Goal: Task Accomplishment & Management: Manage account settings

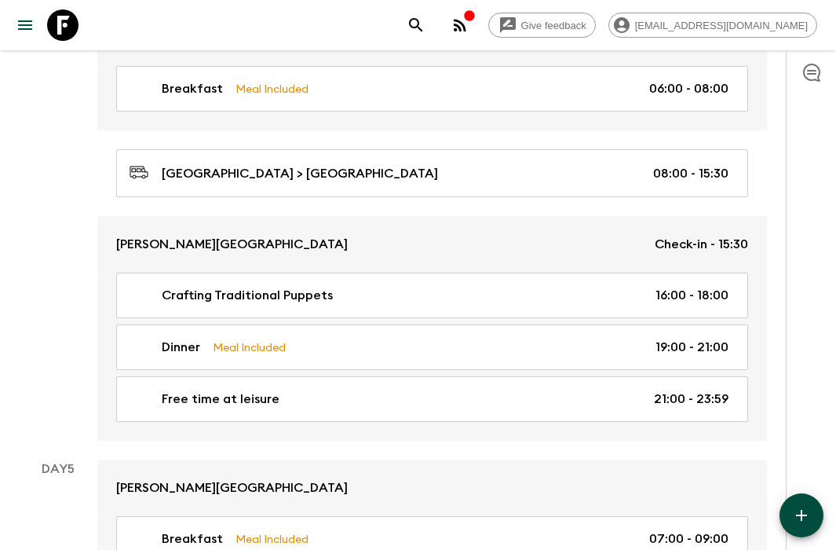
scroll to position [1568, 0]
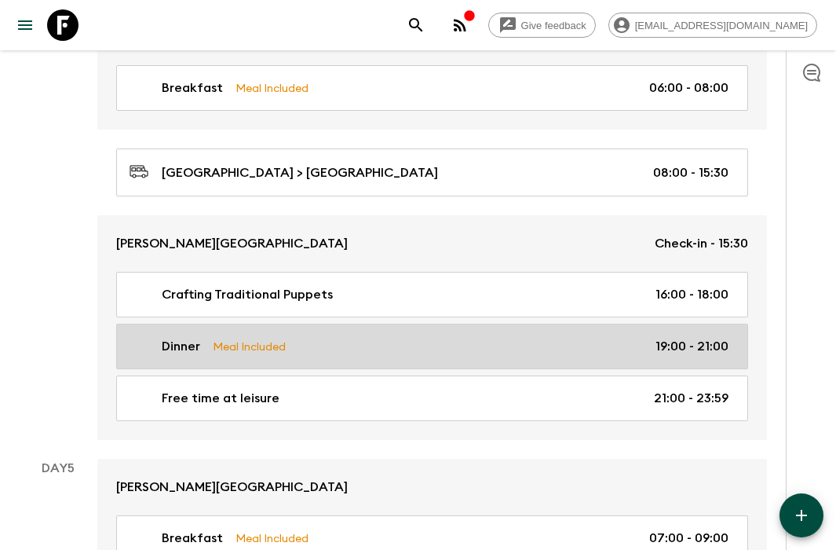
click at [432, 345] on div "Dinner Meal Included 19:00 - 21:00" at bounding box center [429, 346] width 599 height 19
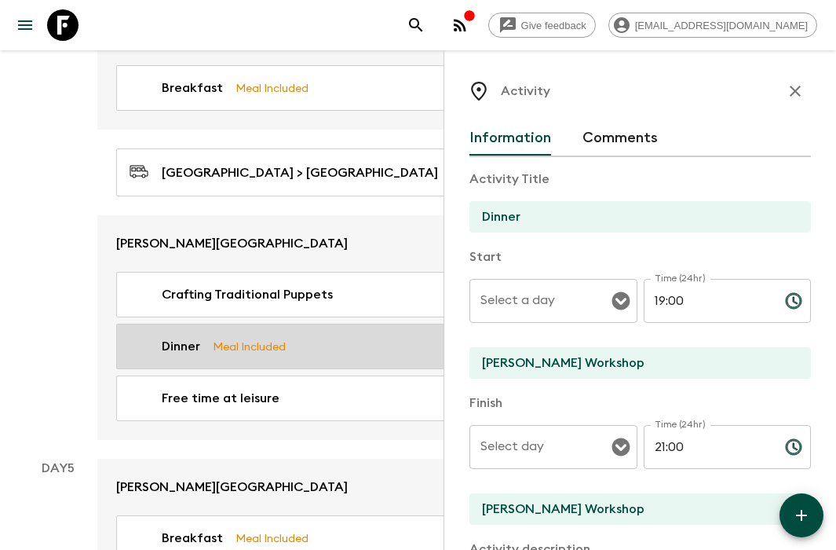
type input "Day 4"
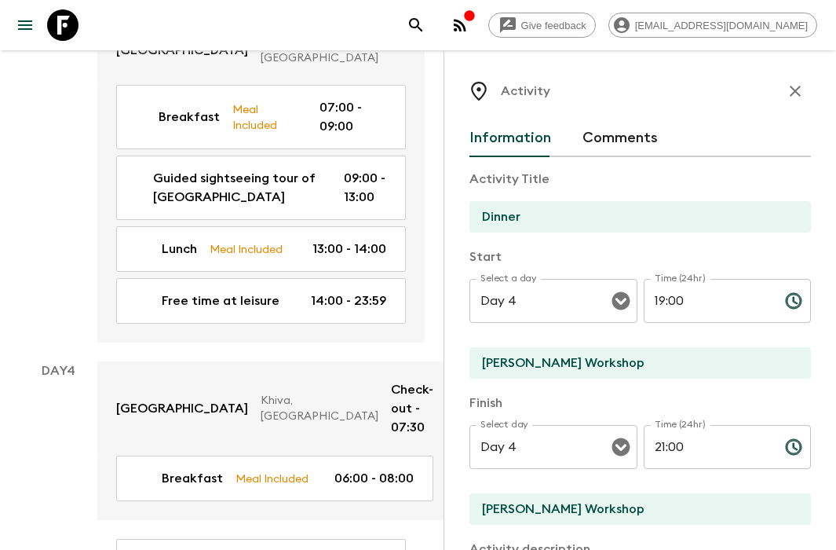
click at [259, 265] on div "Breakfast Meal Included 07:00 - 09:00 Guided sightseeing tour of [GEOGRAPHIC_DA…" at bounding box center [260, 214] width 327 height 258
click at [794, 86] on icon "button" at bounding box center [795, 91] width 19 height 19
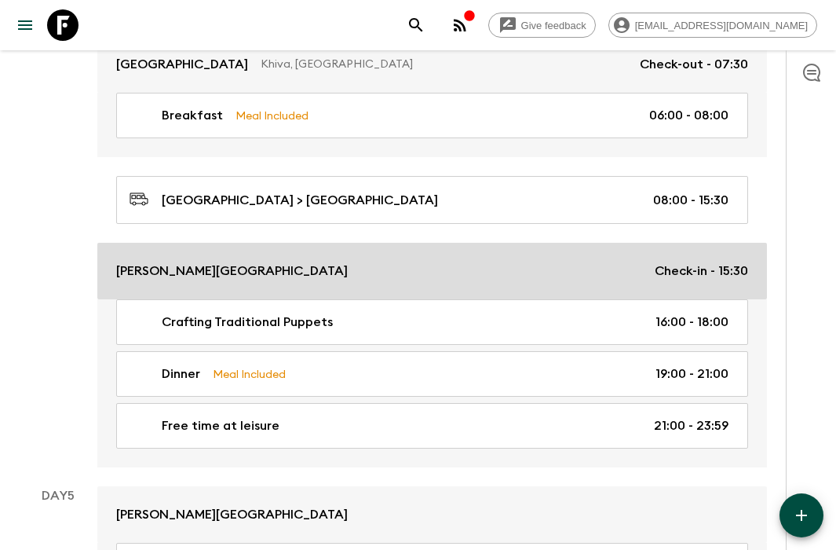
scroll to position [1549, 0]
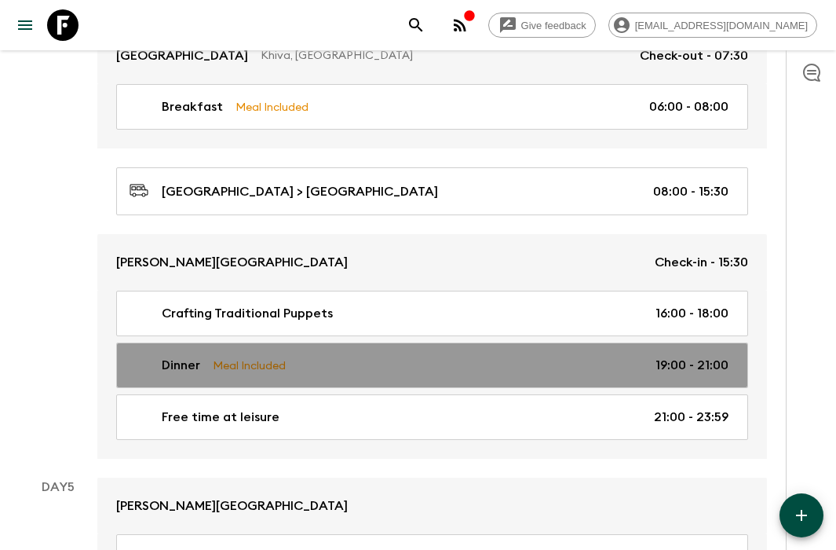
click at [510, 358] on div "Dinner Meal Included 19:00 - 21:00" at bounding box center [429, 365] width 599 height 19
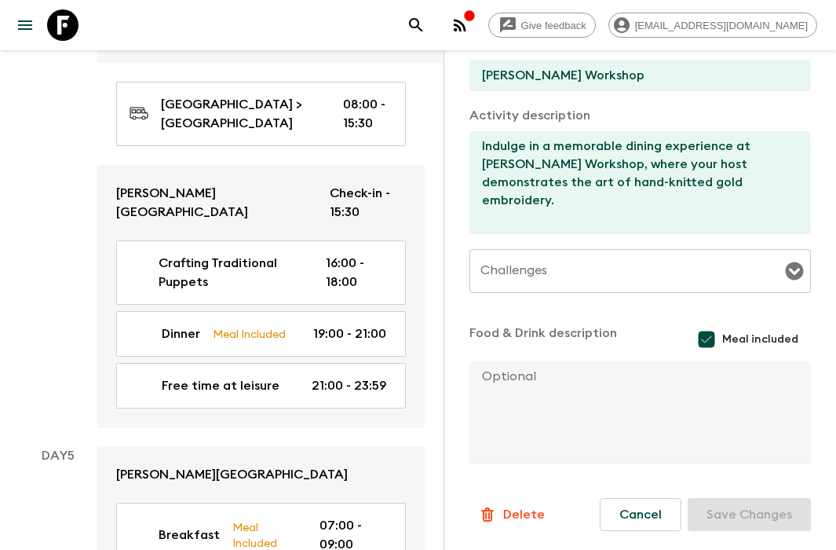
scroll to position [2029, 0]
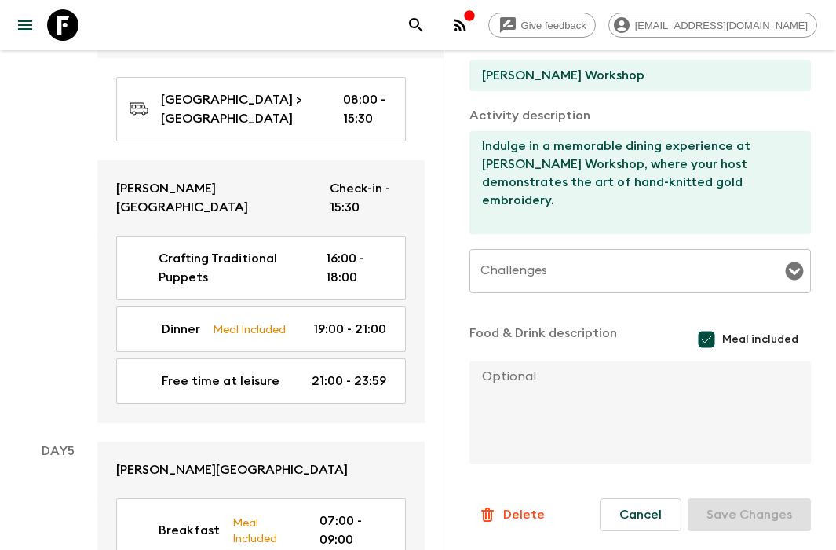
click at [709, 341] on input "Meal included" at bounding box center [706, 338] width 31 height 31
checkbox input "false"
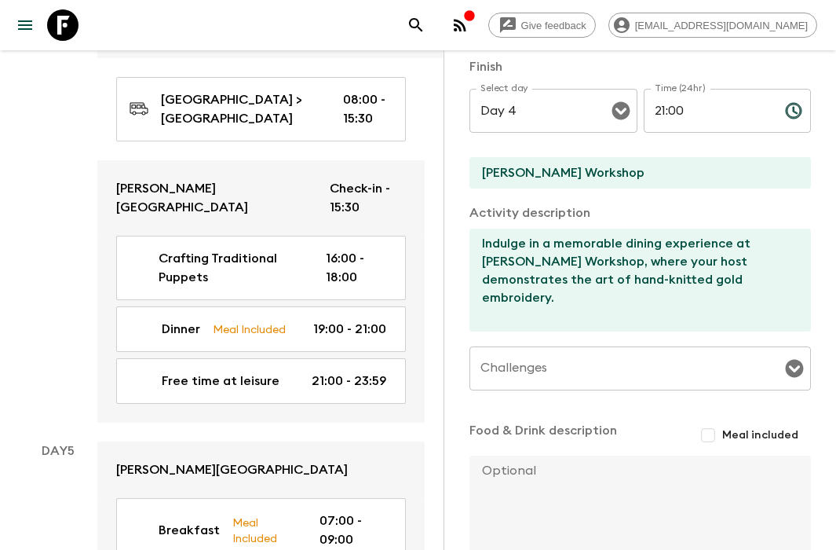
scroll to position [328, 0]
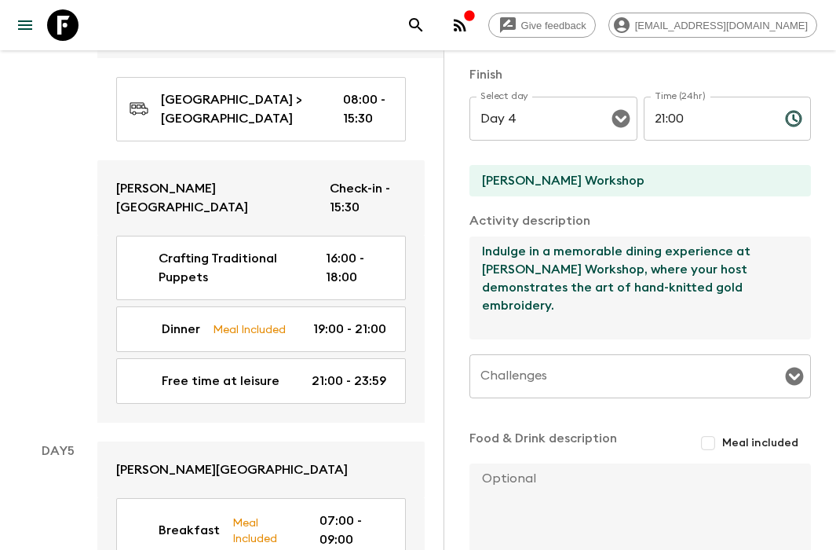
drag, startPoint x: 483, startPoint y: 270, endPoint x: 726, endPoint y: 294, distance: 244.6
click at [729, 294] on textarea "Indulge in a memorable dining experience at [PERSON_NAME] Workshop, where your …" at bounding box center [633, 287] width 329 height 103
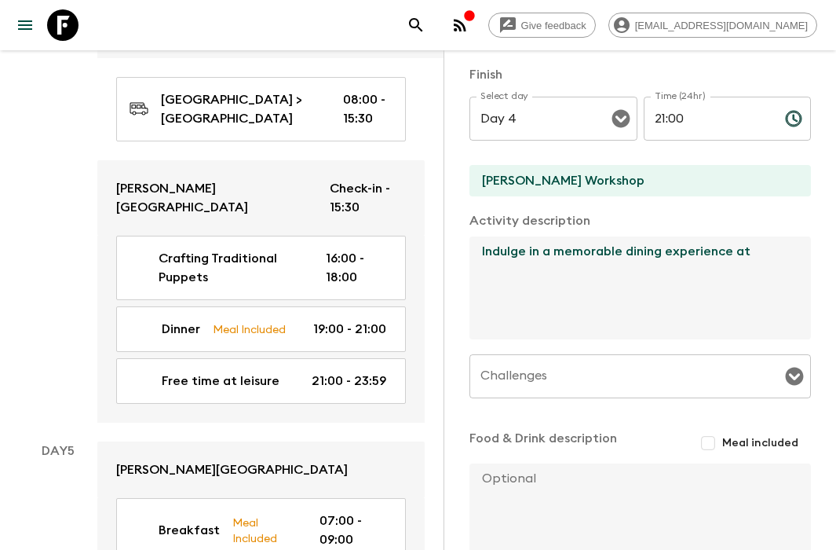
drag, startPoint x: 761, startPoint y: 257, endPoint x: 484, endPoint y: 257, distance: 277.1
click at [484, 257] on textarea "Indulge in a memorable dining experience at" at bounding box center [633, 287] width 329 height 103
click at [628, 276] on textarea "Indulge in a memorable dining experience at" at bounding box center [633, 287] width 329 height 103
drag, startPoint x: 754, startPoint y: 253, endPoint x: 469, endPoint y: 245, distance: 285.1
click at [469, 245] on div "Activity Information Comments Activity Title Dinner Start Select a day Day 4 Se…" at bounding box center [640, 325] width 393 height 550
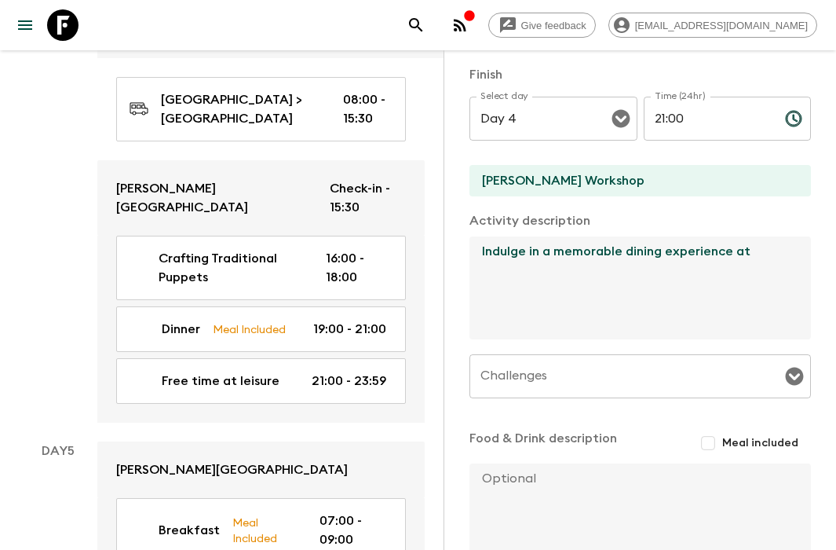
type textarea "\"
paste textarea "dinner at leisure"
drag, startPoint x: 488, startPoint y: 251, endPoint x: 488, endPoint y: 259, distance: 7.9
click at [488, 253] on textarea "dinner at leisure" at bounding box center [633, 287] width 329 height 103
click at [628, 297] on textarea "Dinner at leisure" at bounding box center [633, 287] width 329 height 103
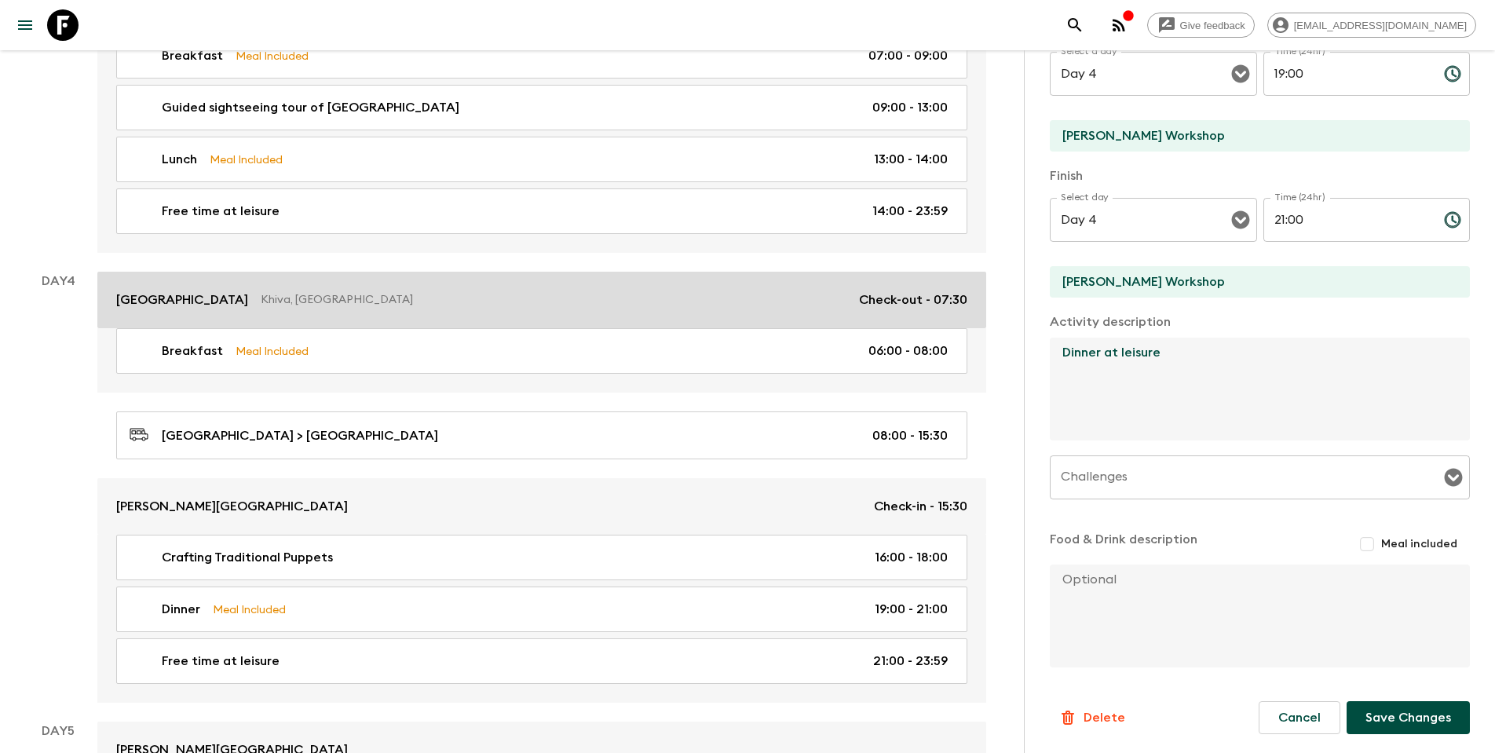
scroll to position [1298, 0]
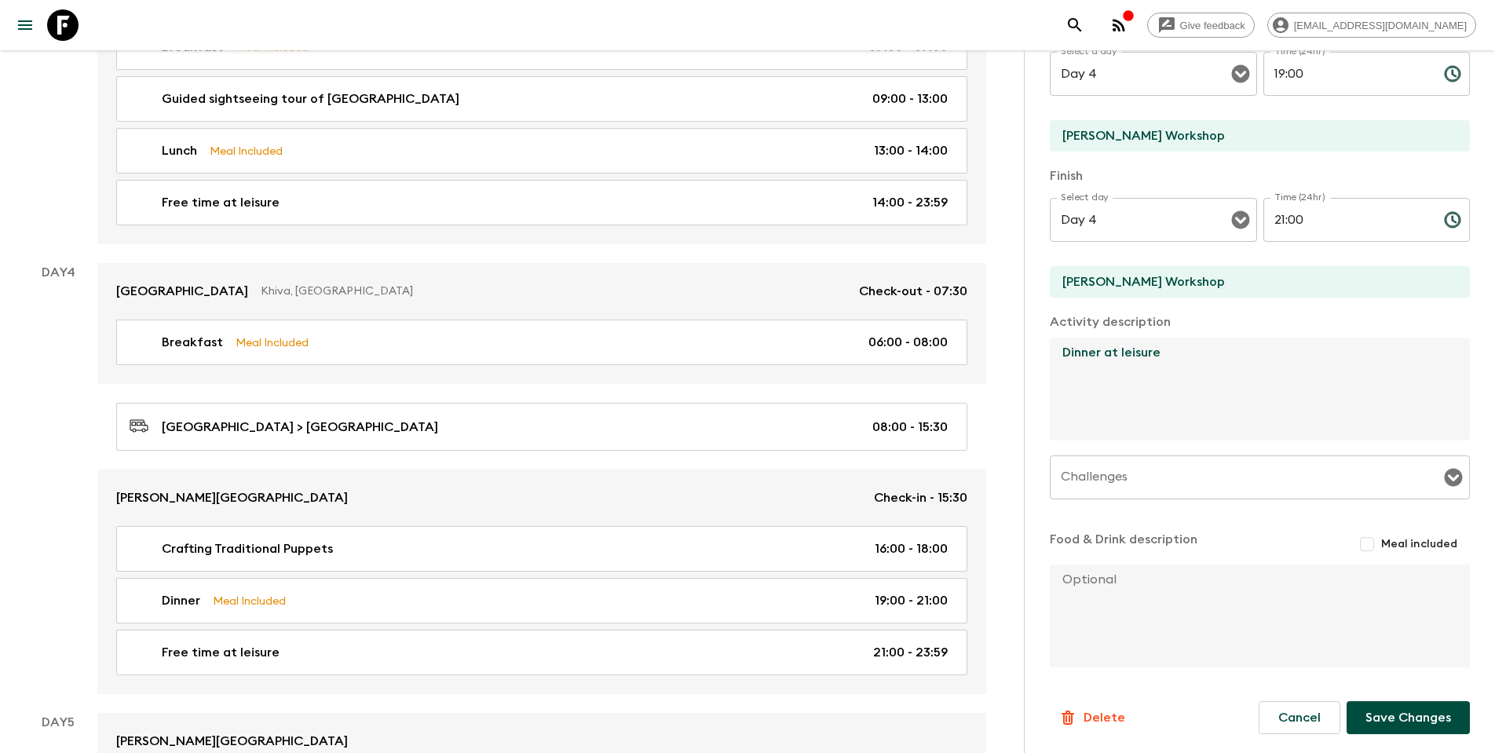
type textarea "Dinner at leisure"
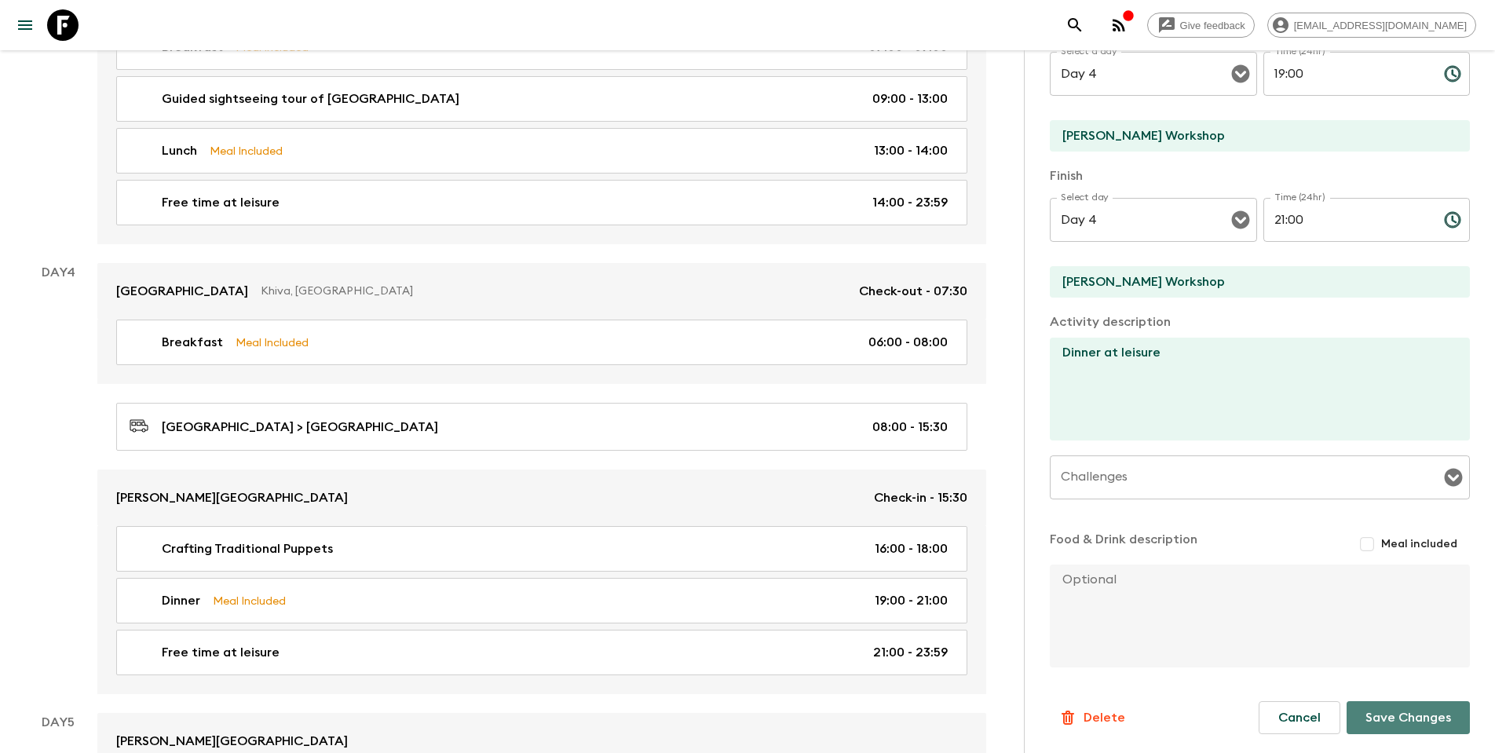
click at [1004, 485] on button "Save Changes" at bounding box center [1407, 717] width 123 height 33
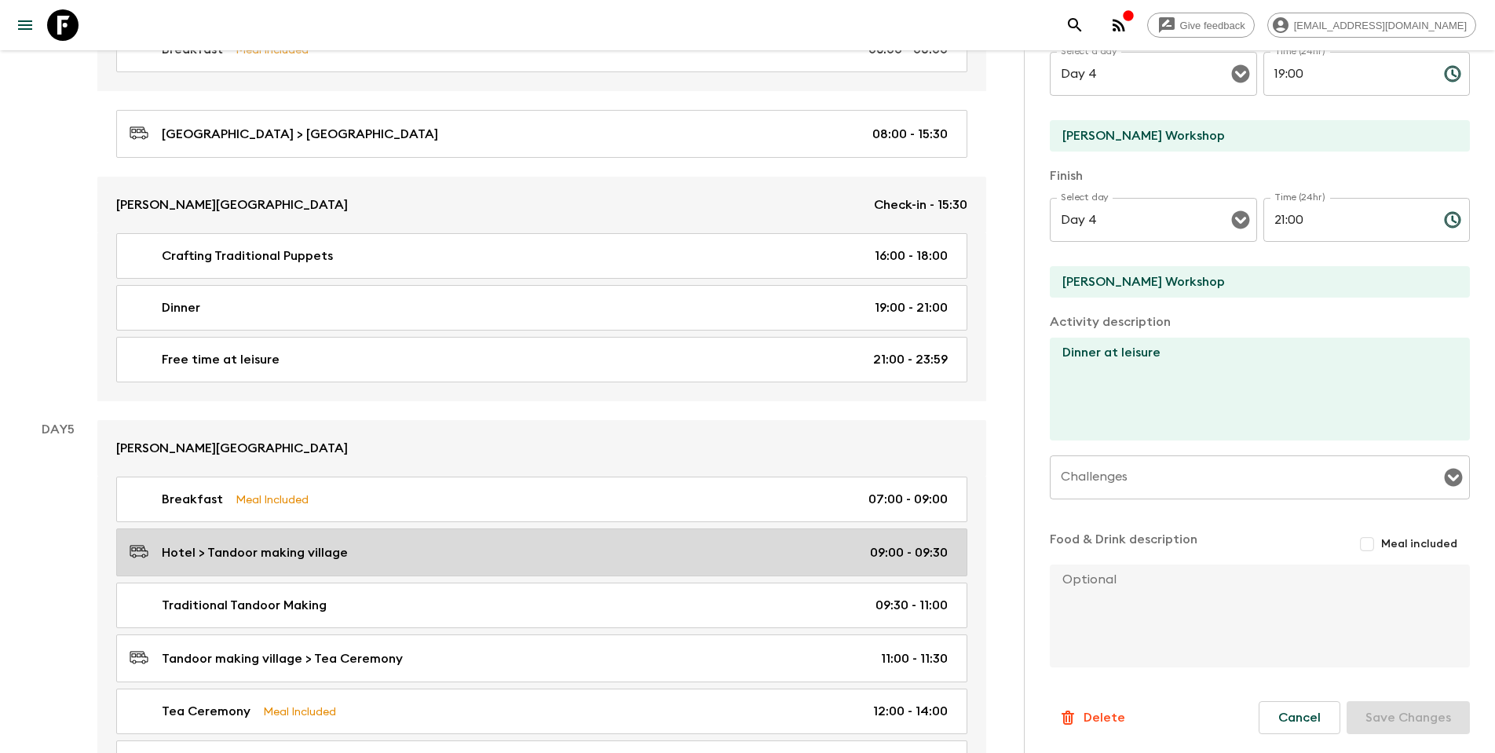
scroll to position [1580, 0]
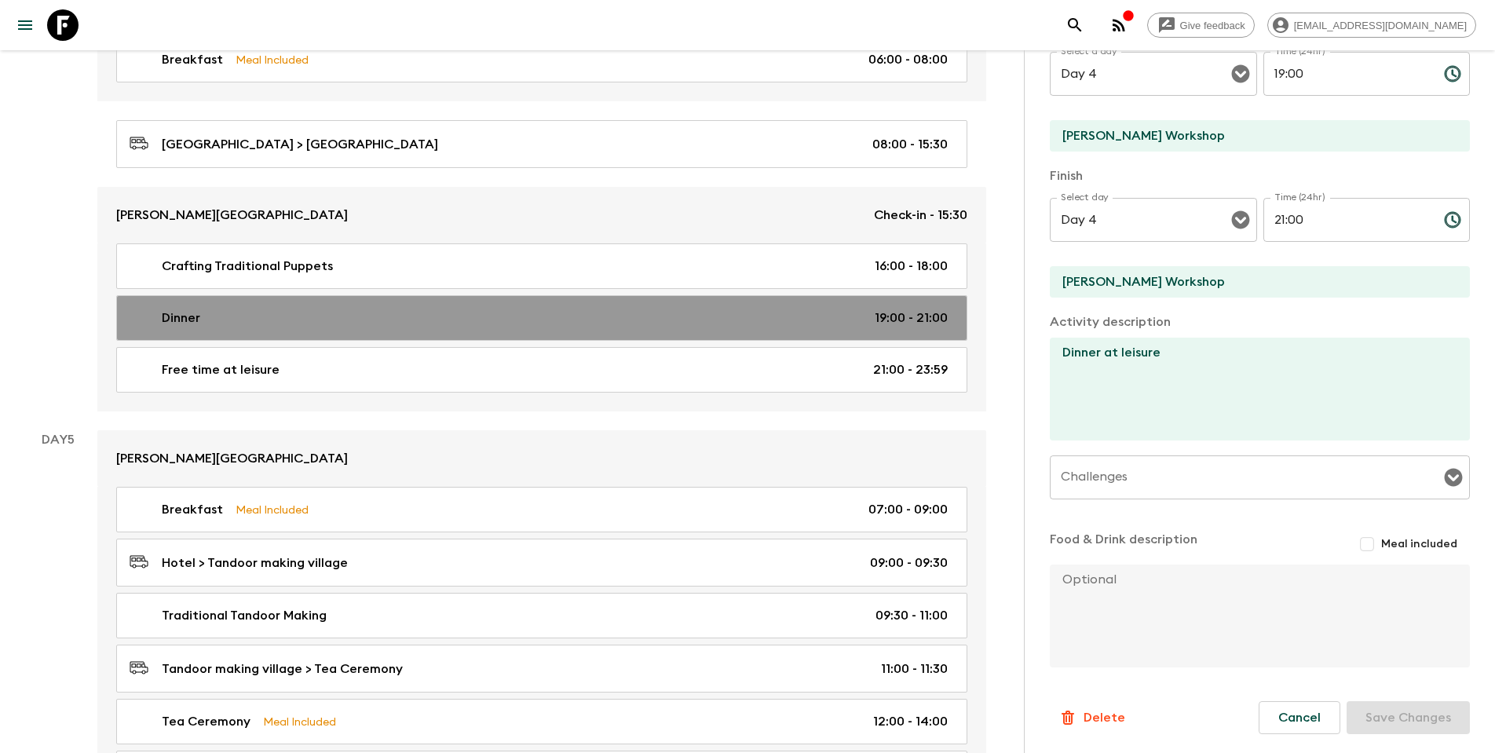
click at [350, 324] on link "Dinner 19:00 - 21:00" at bounding box center [541, 318] width 851 height 46
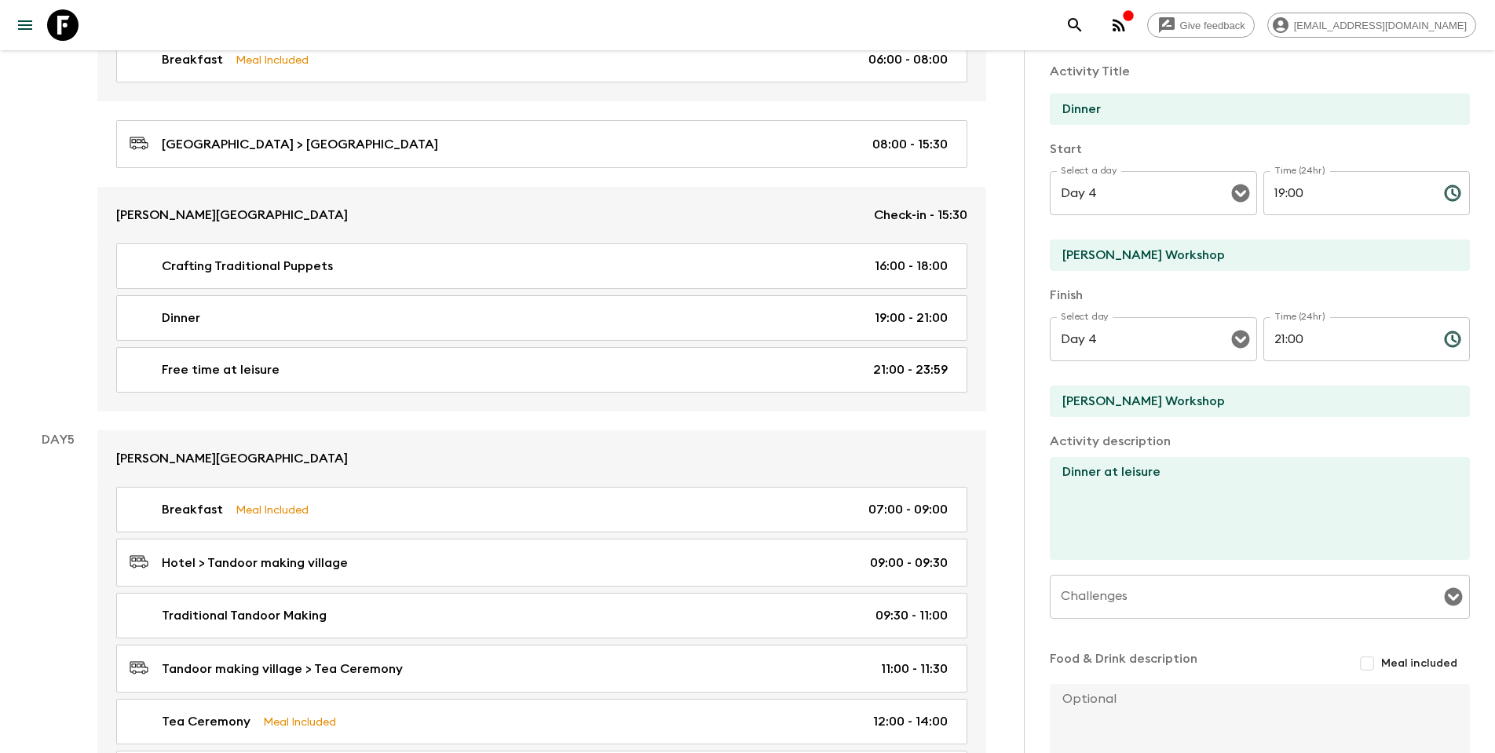
scroll to position [113, 0]
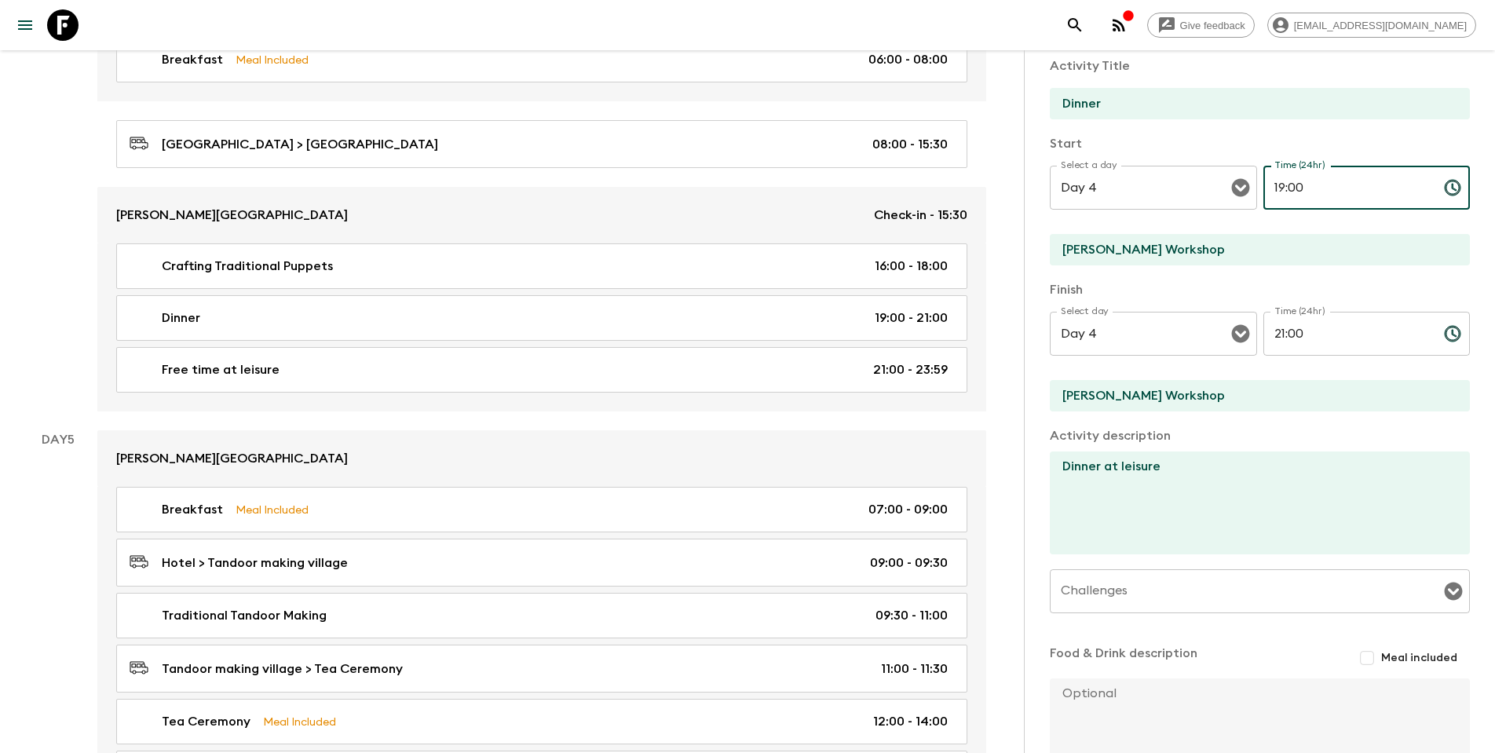
click at [1004, 186] on input "19:00" at bounding box center [1347, 188] width 168 height 44
type input "18:00"
click at [1004, 335] on input "21:00" at bounding box center [1347, 334] width 168 height 44
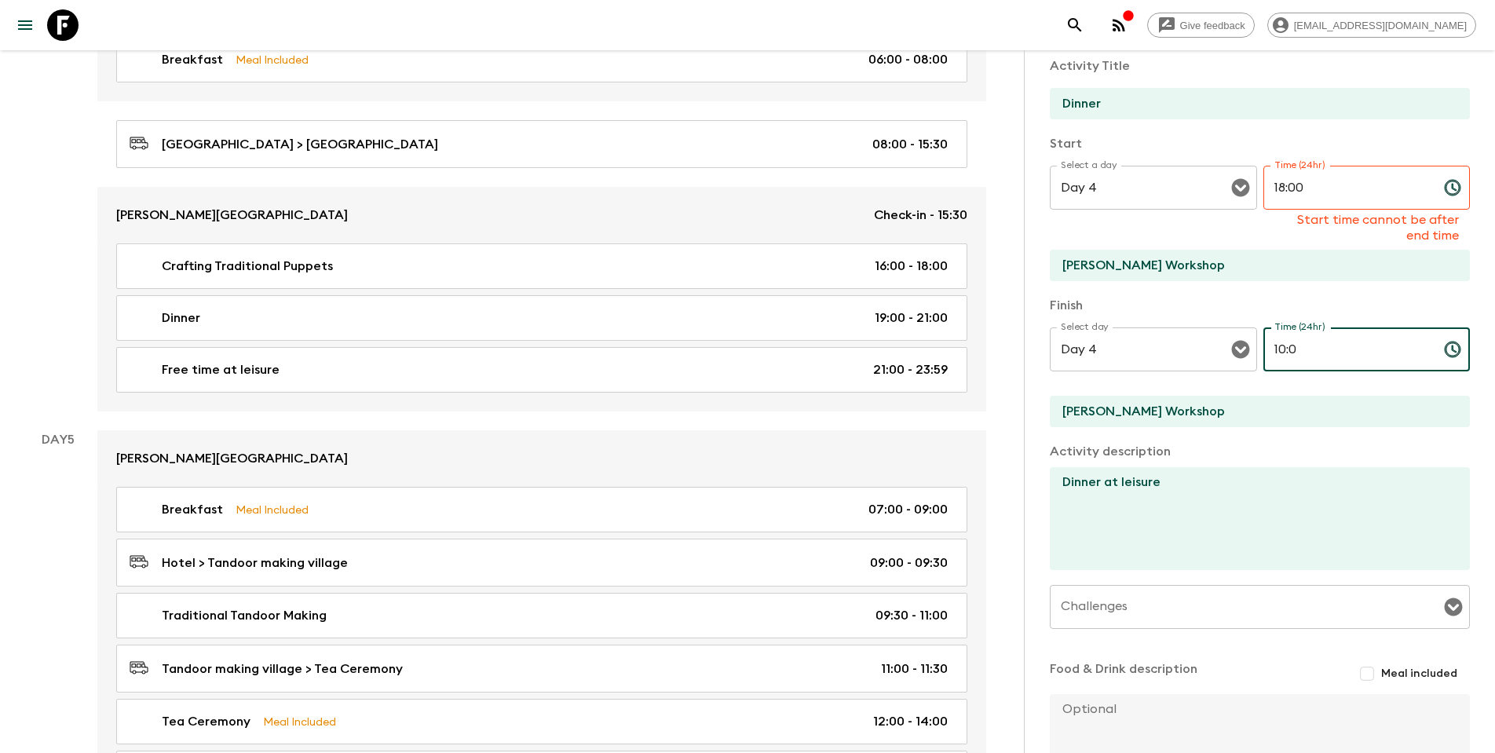
type input "19:00"
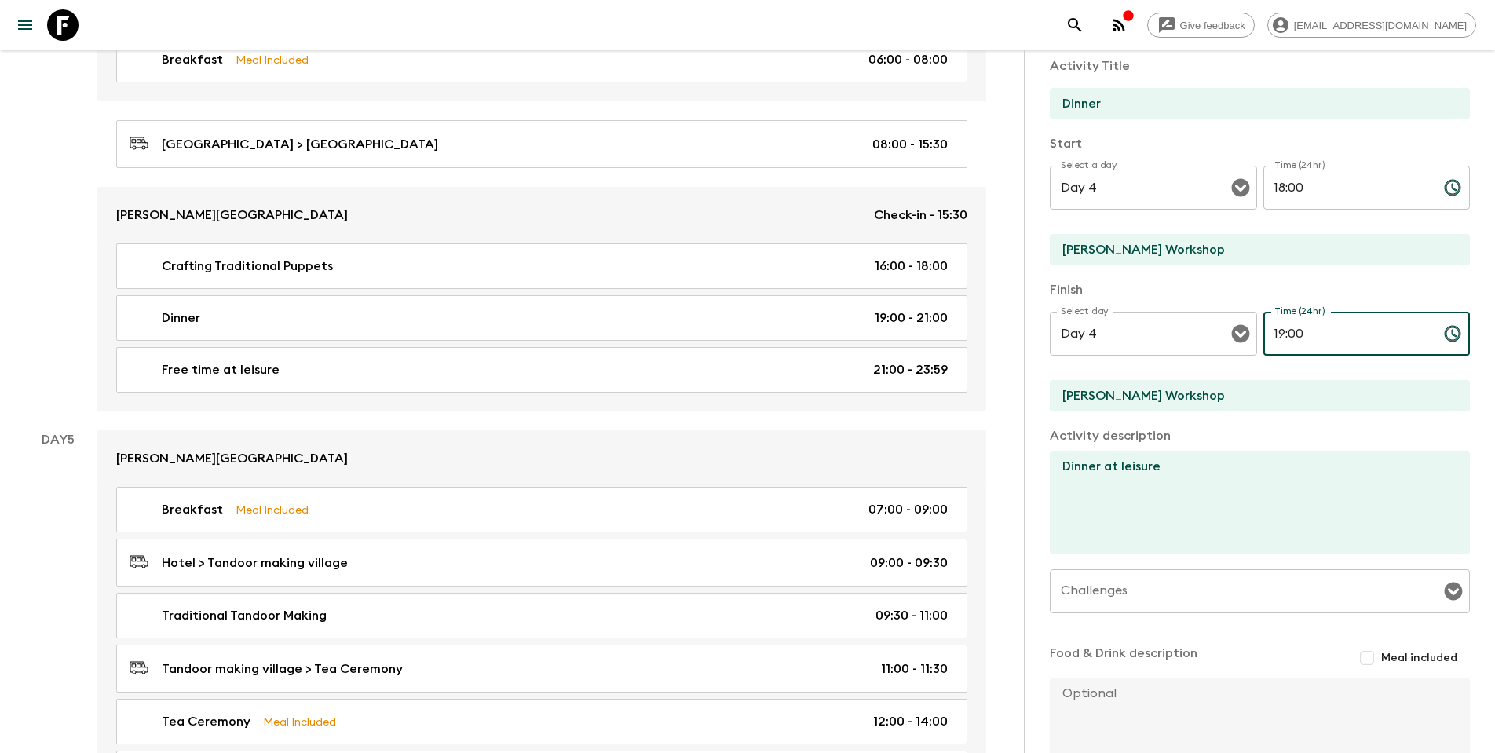
click at [1004, 361] on p "​" at bounding box center [1366, 366] width 185 height 16
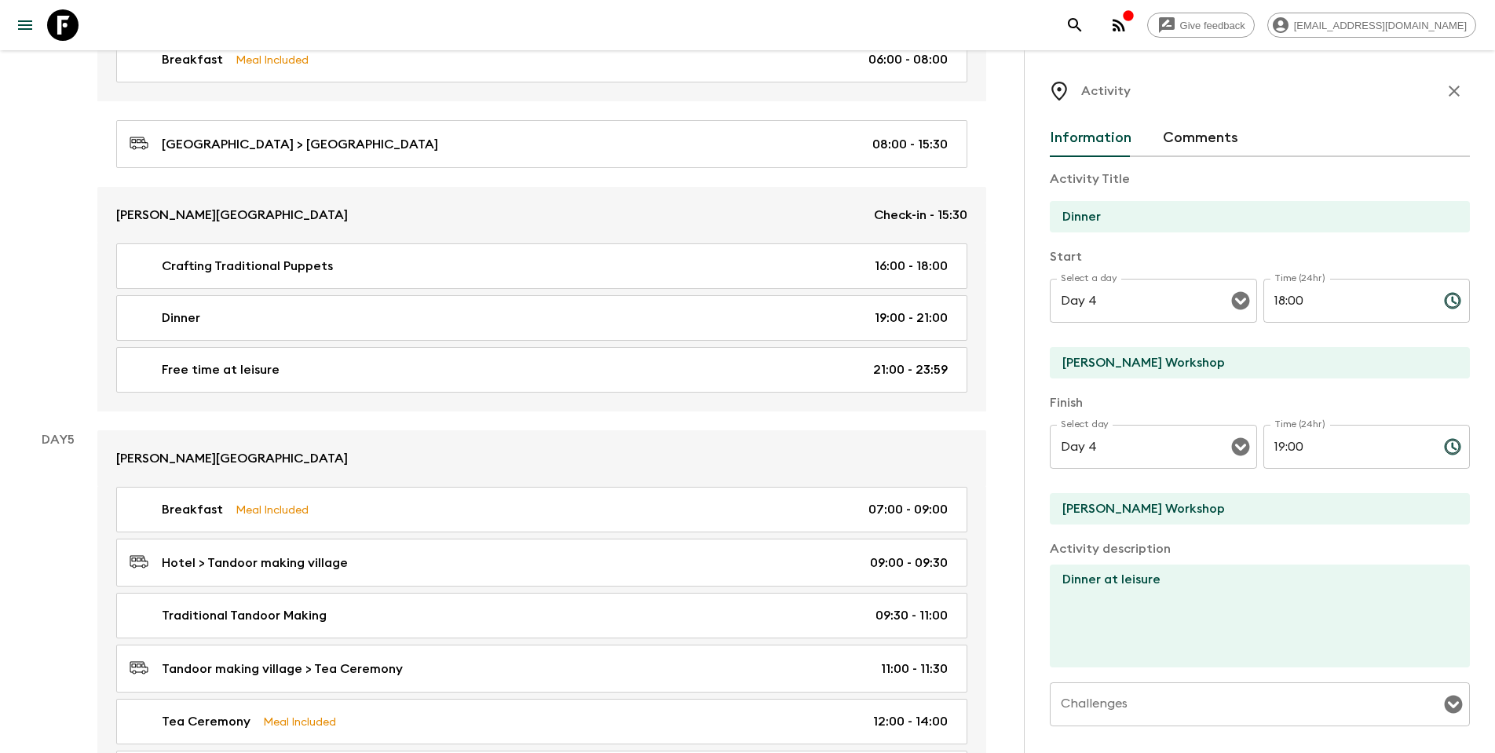
scroll to position [0, 0]
click at [1004, 219] on input "Dinner" at bounding box center [1253, 216] width 407 height 31
type input "D"
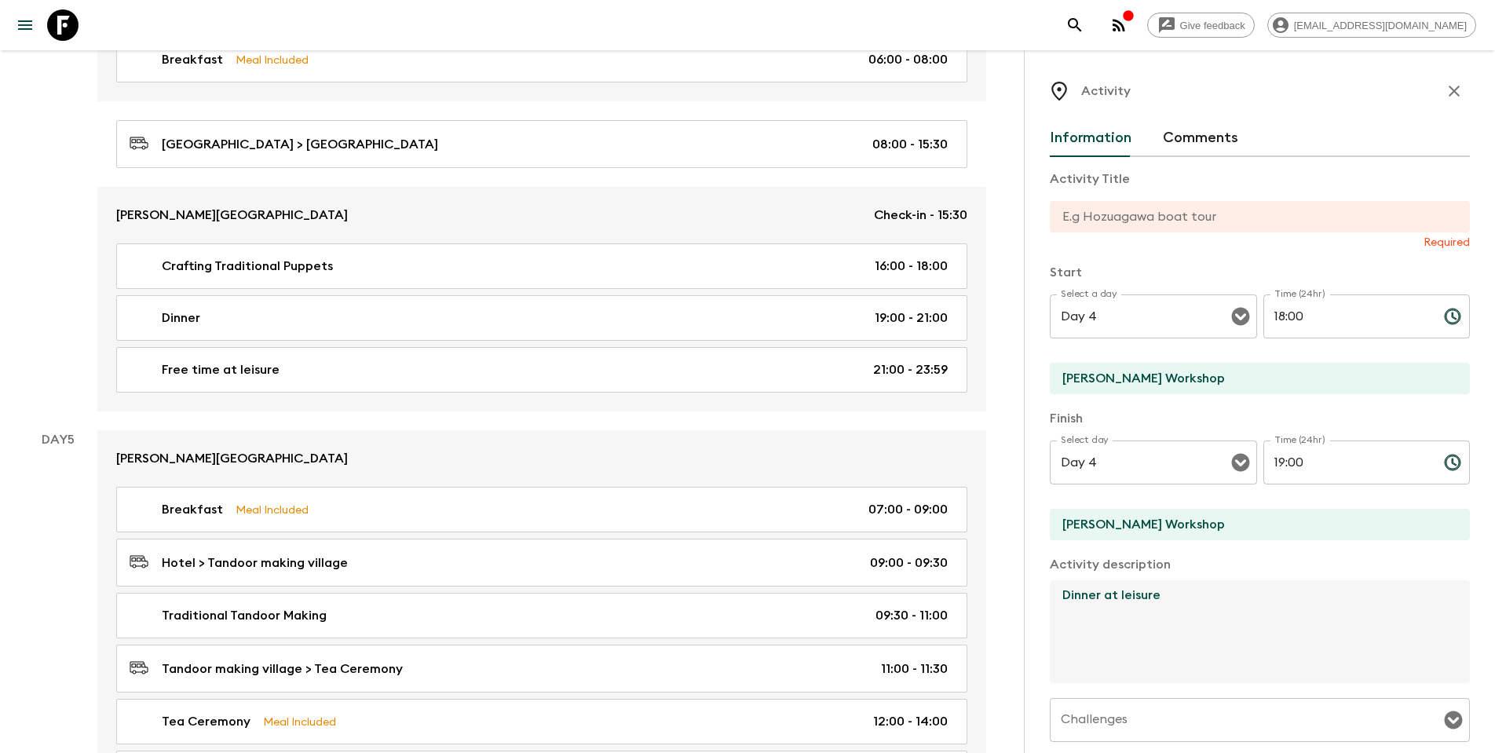
drag, startPoint x: 1178, startPoint y: 583, endPoint x: 1062, endPoint y: 588, distance: 115.5
click at [1004, 485] on textarea "Dinner at leisure" at bounding box center [1253, 631] width 407 height 103
type textarea "D"
paste textarea "dinner at leisure"
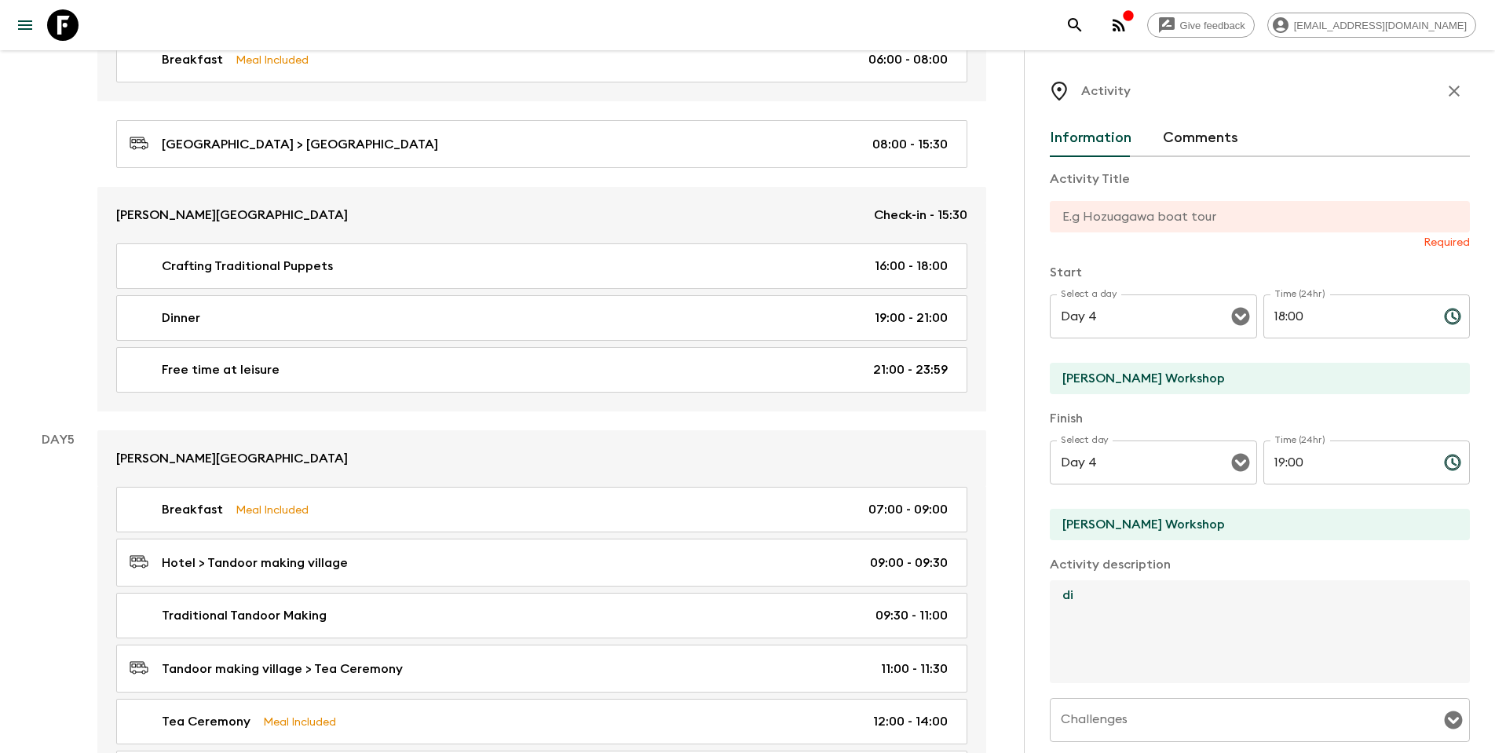
type textarea "d"
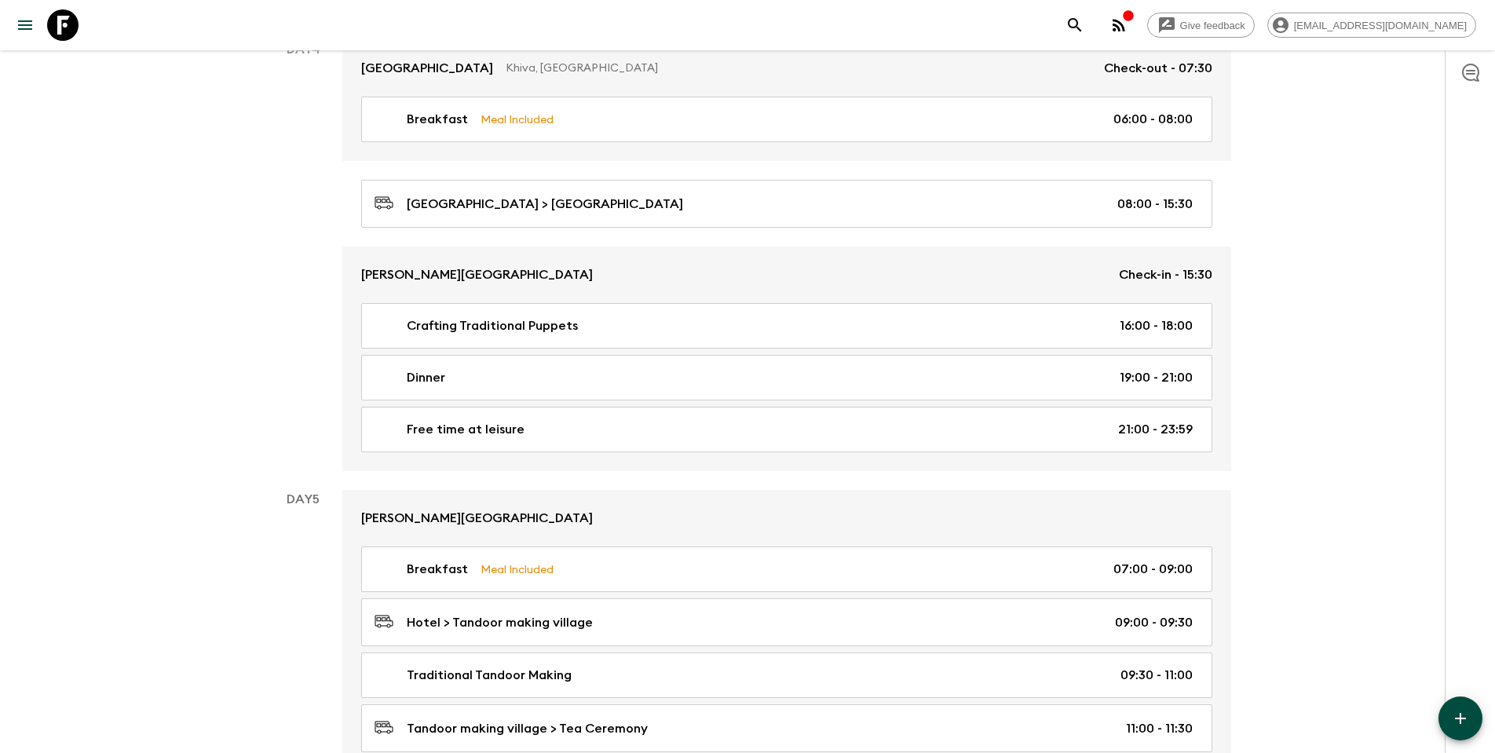
scroll to position [1521, 0]
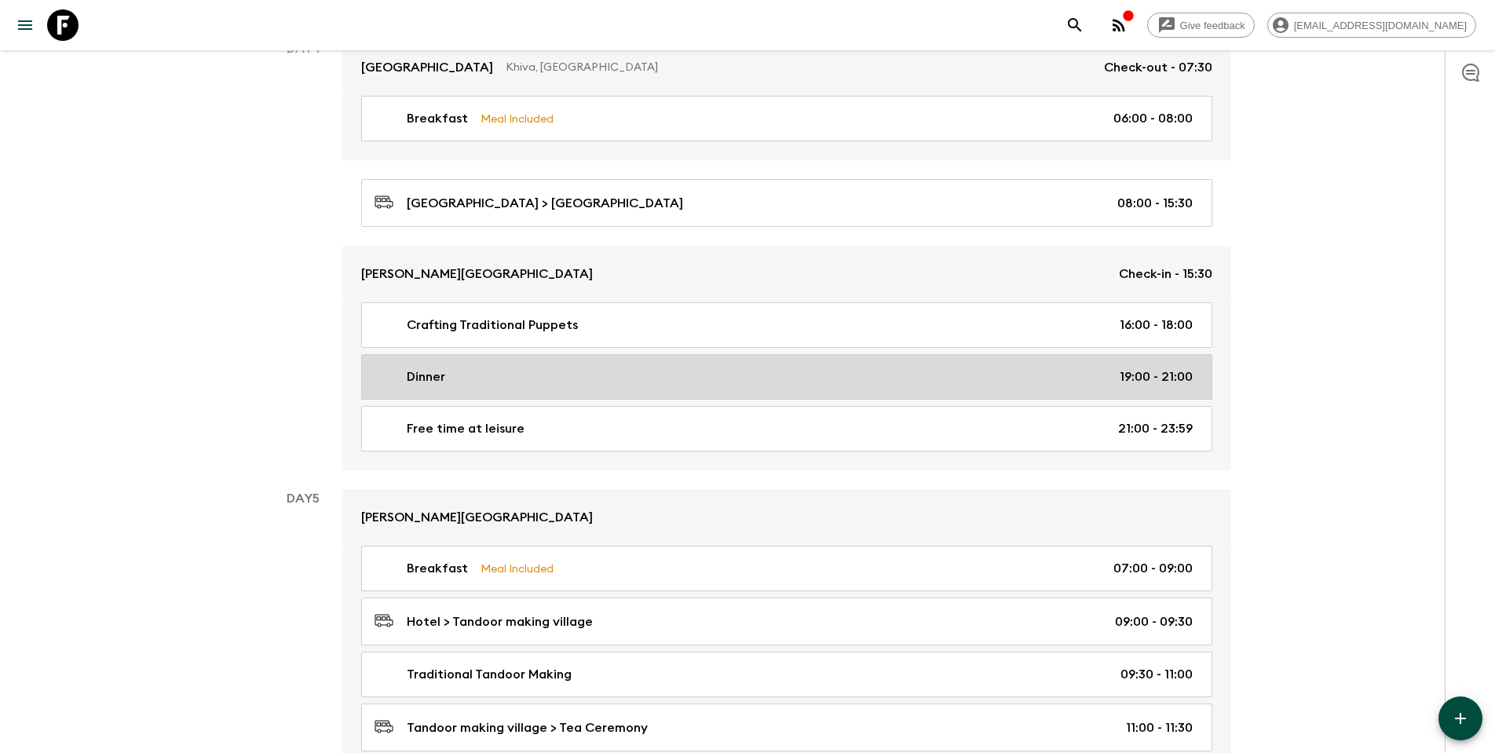
click at [478, 372] on div "Dinner 19:00 - 21:00" at bounding box center [783, 376] width 818 height 19
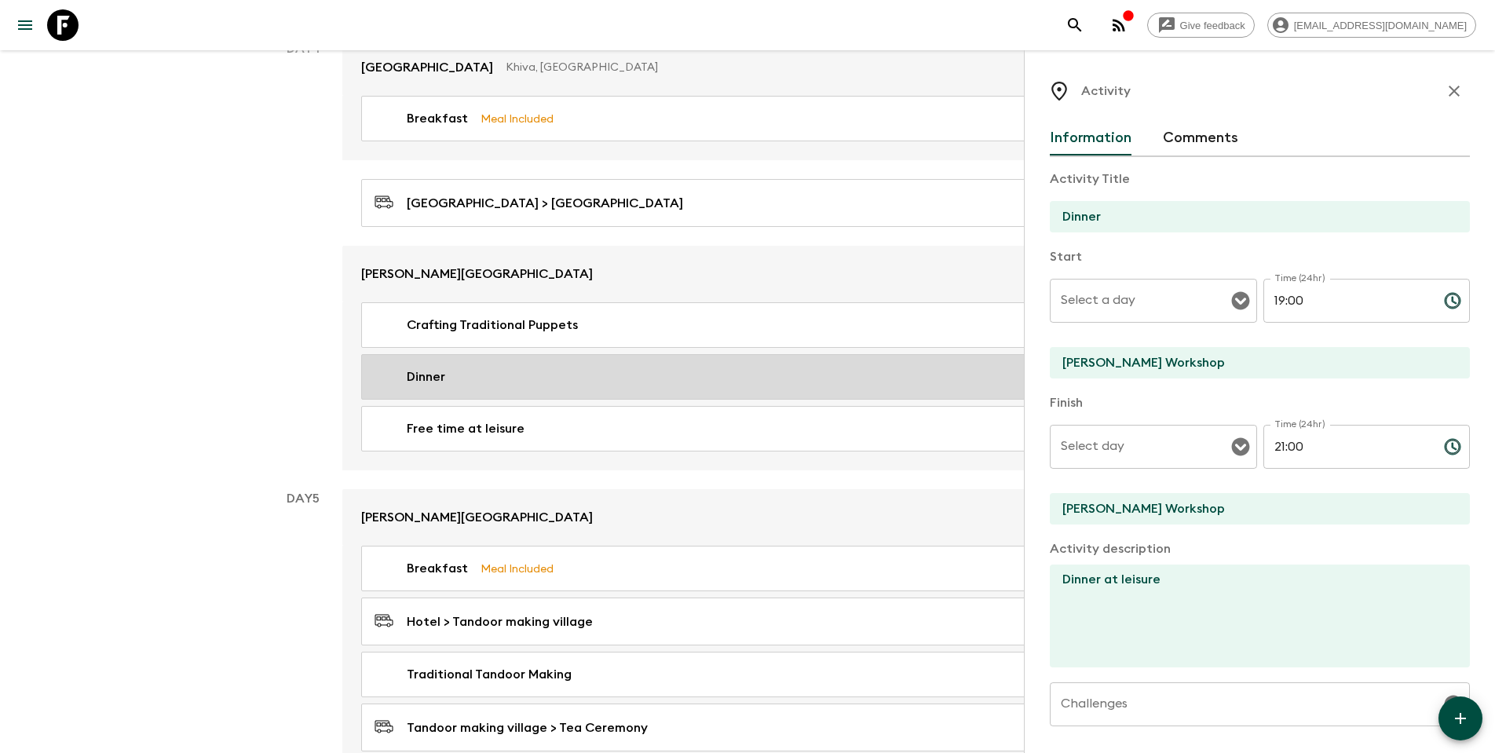
type input "Day 4"
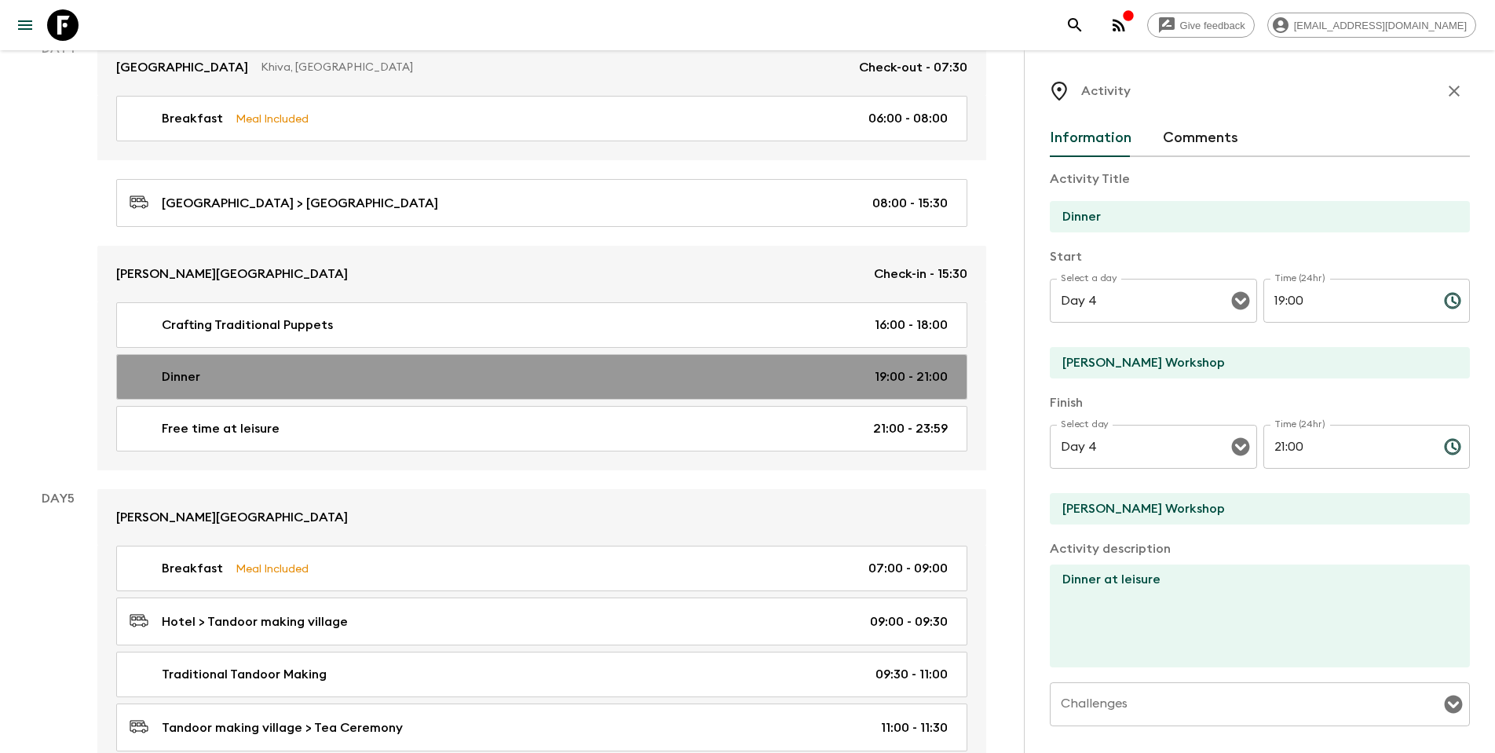
click at [284, 376] on div "Dinner 19:00 - 21:00" at bounding box center [539, 376] width 818 height 19
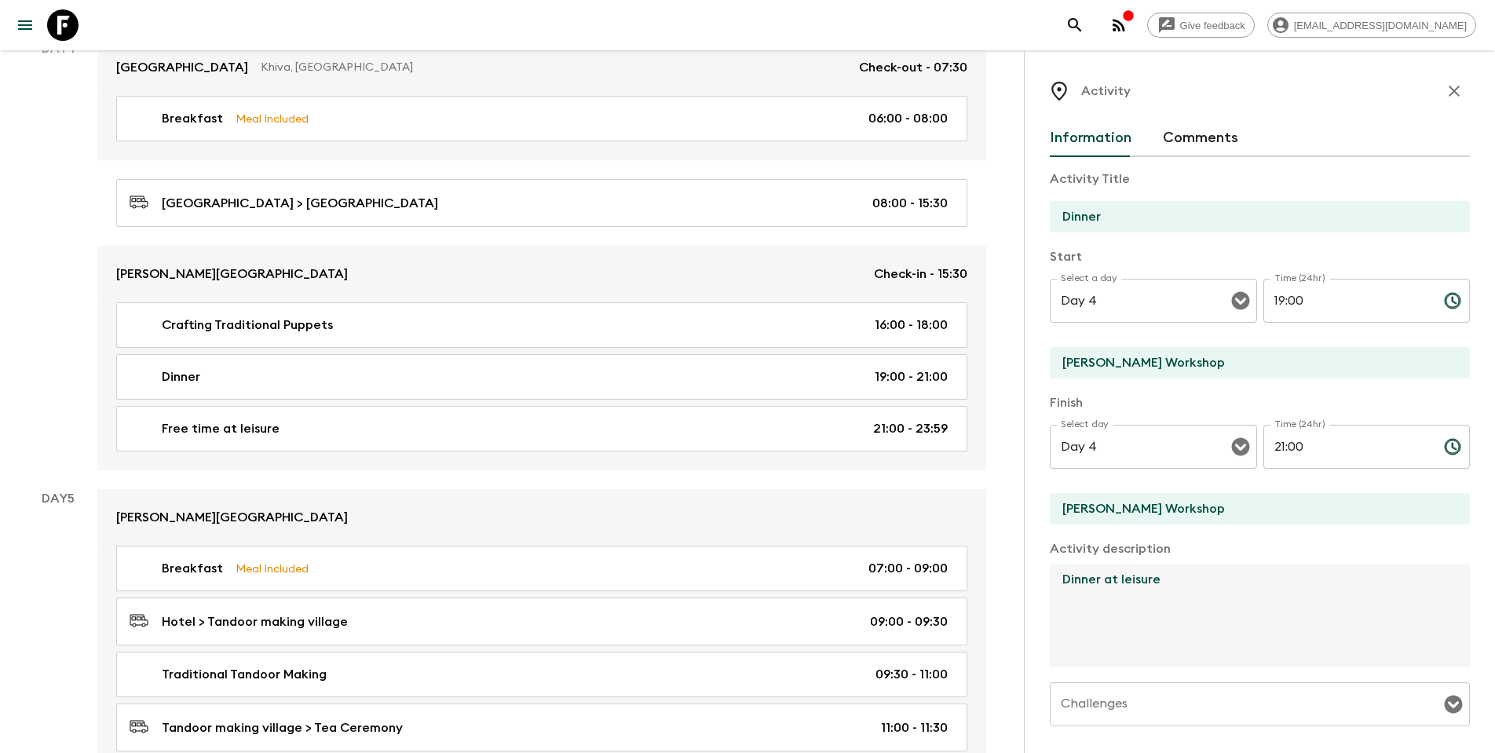
click at [1004, 485] on textarea "Dinner at leisure" at bounding box center [1253, 615] width 407 height 103
drag, startPoint x: 1200, startPoint y: 578, endPoint x: 1007, endPoint y: 578, distance: 193.1
click at [1004, 485] on div "Give feedback [EMAIL_ADDRESS][DOMAIN_NAME] All itineraries [GEOGRAPHIC_DATA] (U…" at bounding box center [747, 646] width 1495 height 4335
paste textarea "[PERSON_NAME] Workshop, where your host demonstrates the art of hand-knitted go…"
click at [1004, 485] on textarea "[PERSON_NAME] Workshop, where your host demonstrates the art of hand-knitted go…" at bounding box center [1253, 615] width 407 height 103
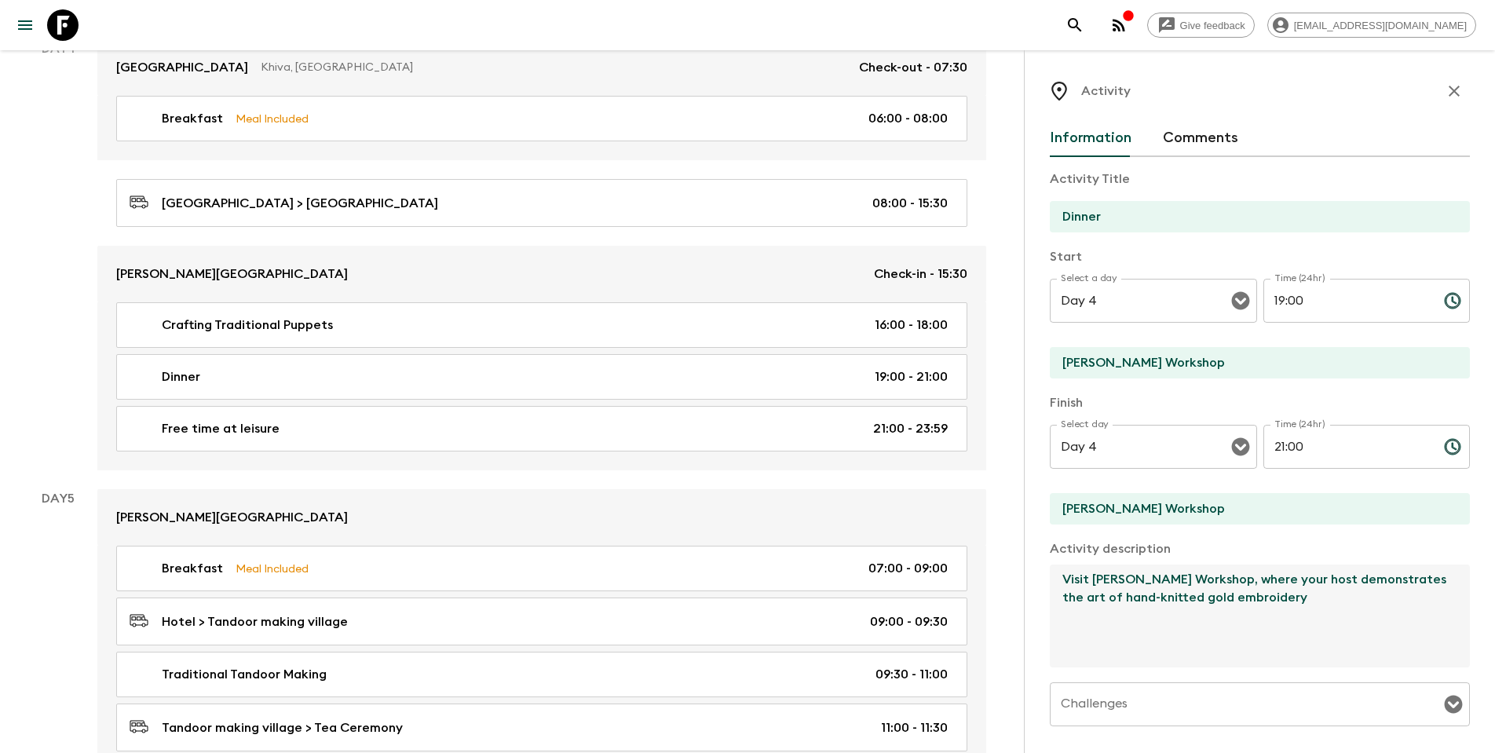
type textarea "Visit [PERSON_NAME] Workshop, where your host demonstrates the art of hand-knit…"
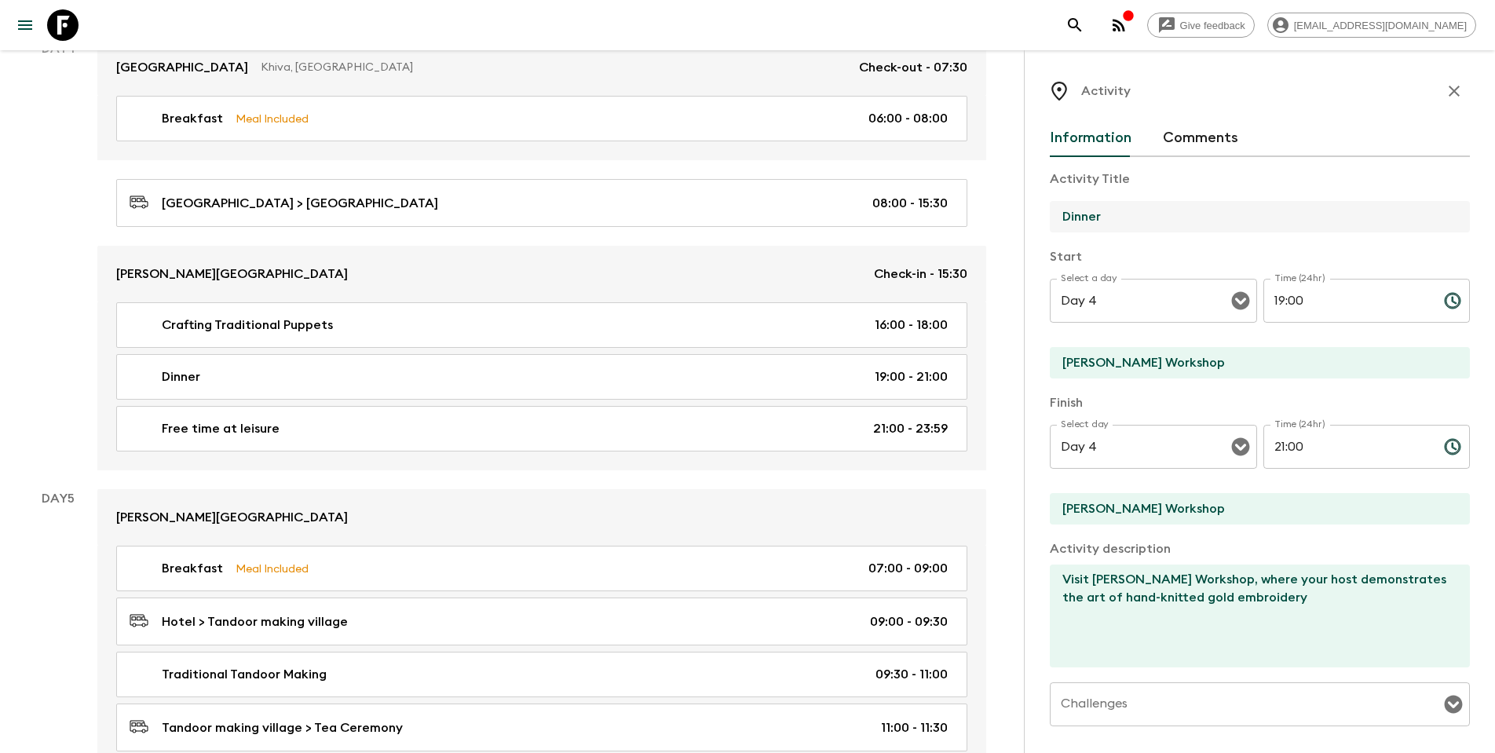
click at [1004, 227] on input "Dinner" at bounding box center [1253, 216] width 407 height 31
type input "D"
click at [1004, 485] on div "Activity description Visit [PERSON_NAME] Workshop, where your host demonstrates…" at bounding box center [1260, 604] width 420 height 130
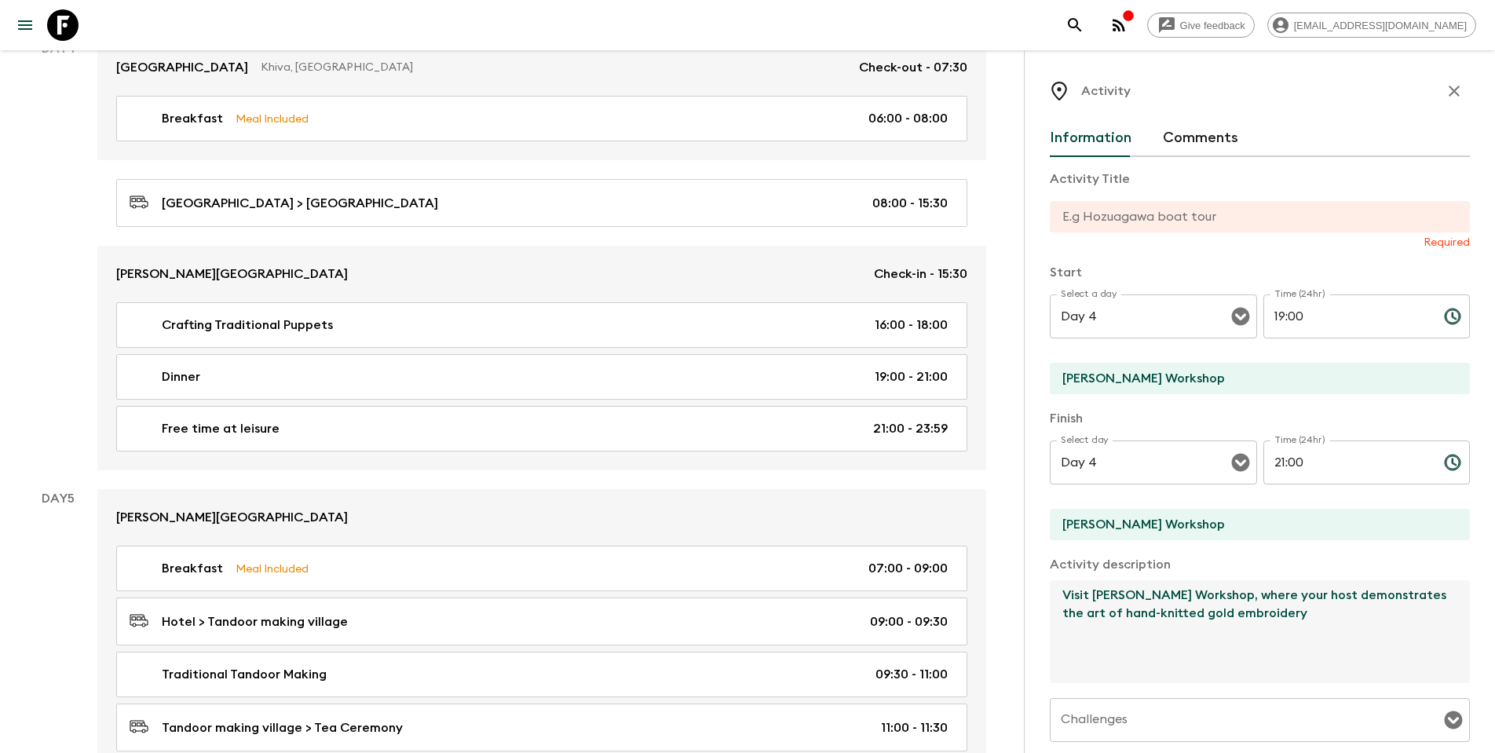
drag, startPoint x: 1204, startPoint y: 596, endPoint x: 1095, endPoint y: 601, distance: 108.4
click at [1004, 485] on textarea "Visit [PERSON_NAME] Workshop, where your host demonstrates the art of hand-knit…" at bounding box center [1253, 631] width 407 height 103
click at [1004, 213] on input "text" at bounding box center [1253, 216] width 407 height 31
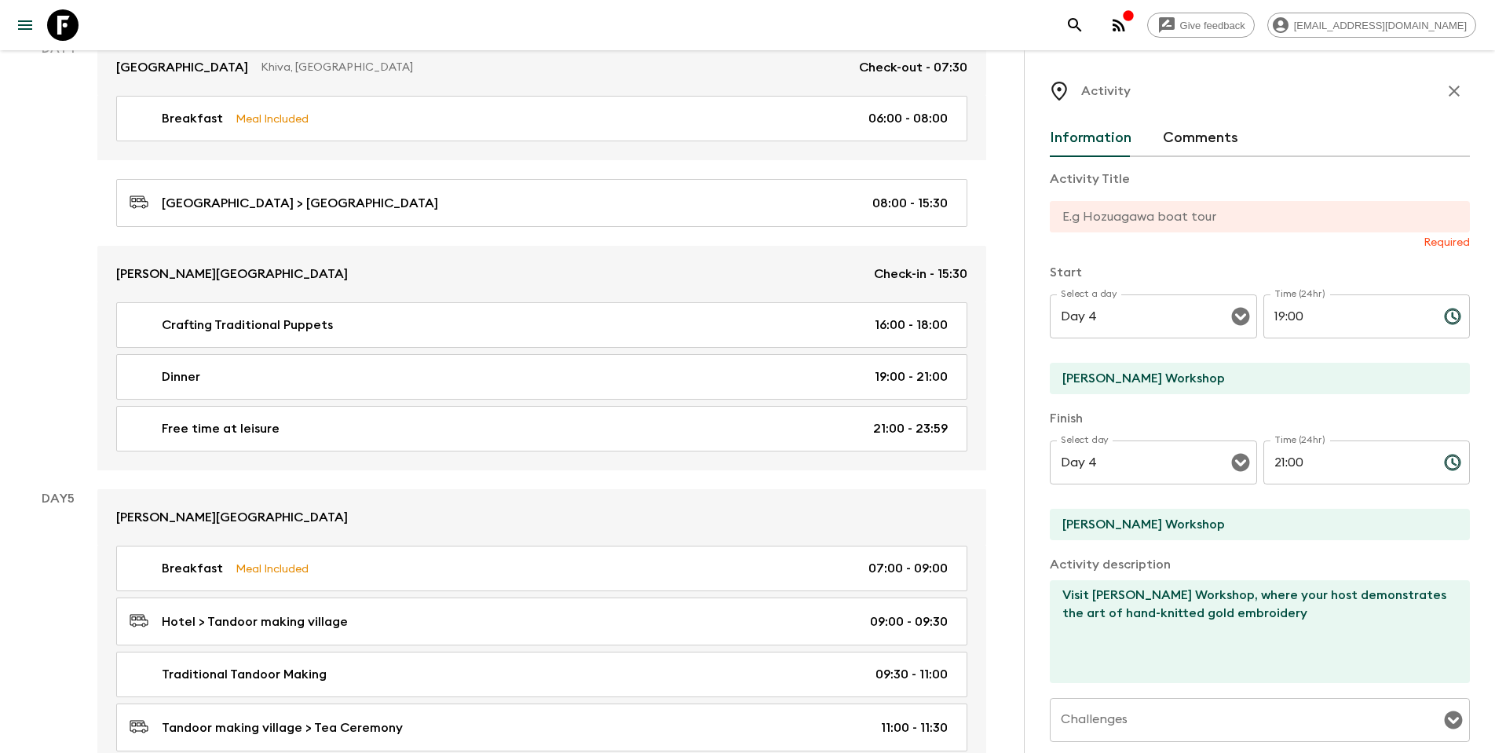
paste input "[PERSON_NAME] Workshop"
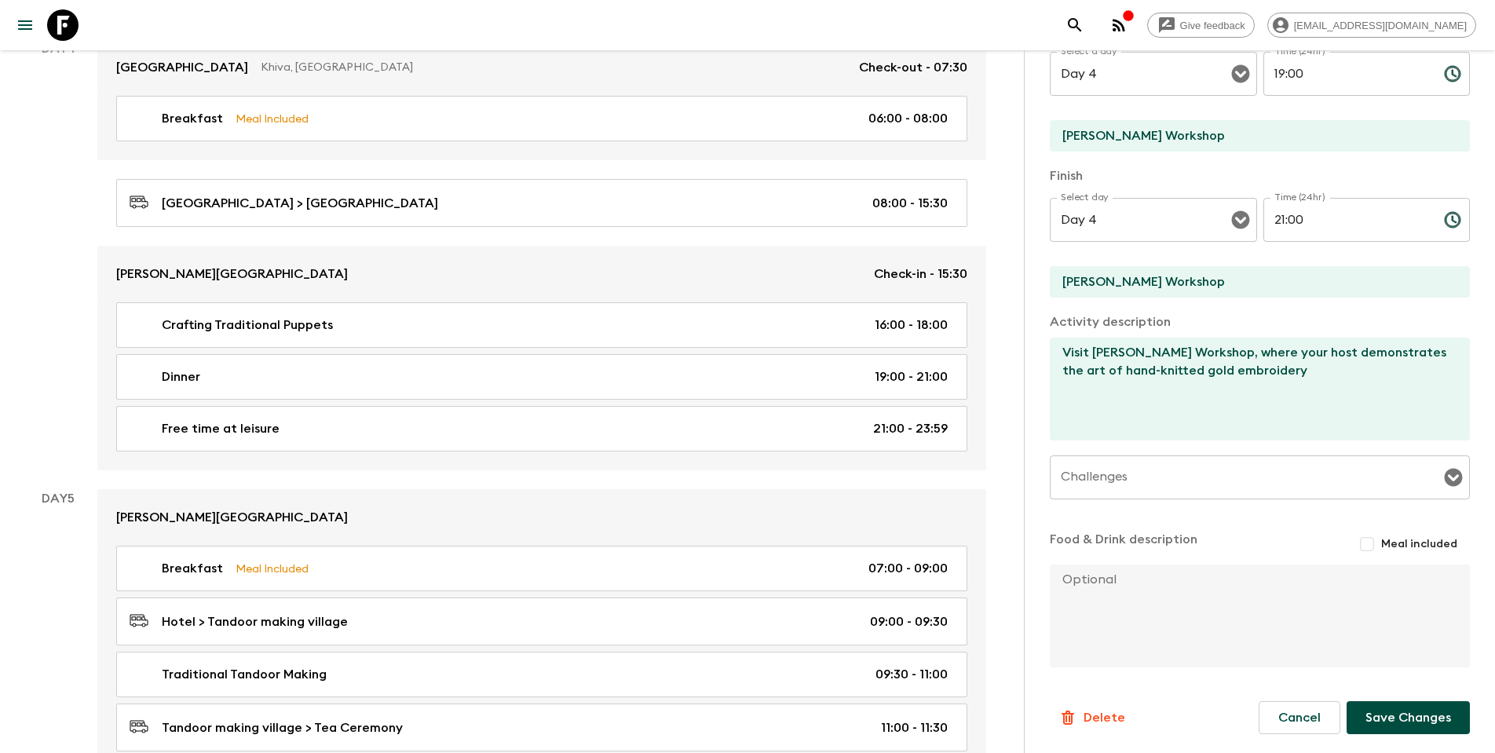
scroll to position [227, 0]
type input "[PERSON_NAME] Workshop visit"
click at [1004, 485] on button "Save Changes" at bounding box center [1407, 717] width 123 height 33
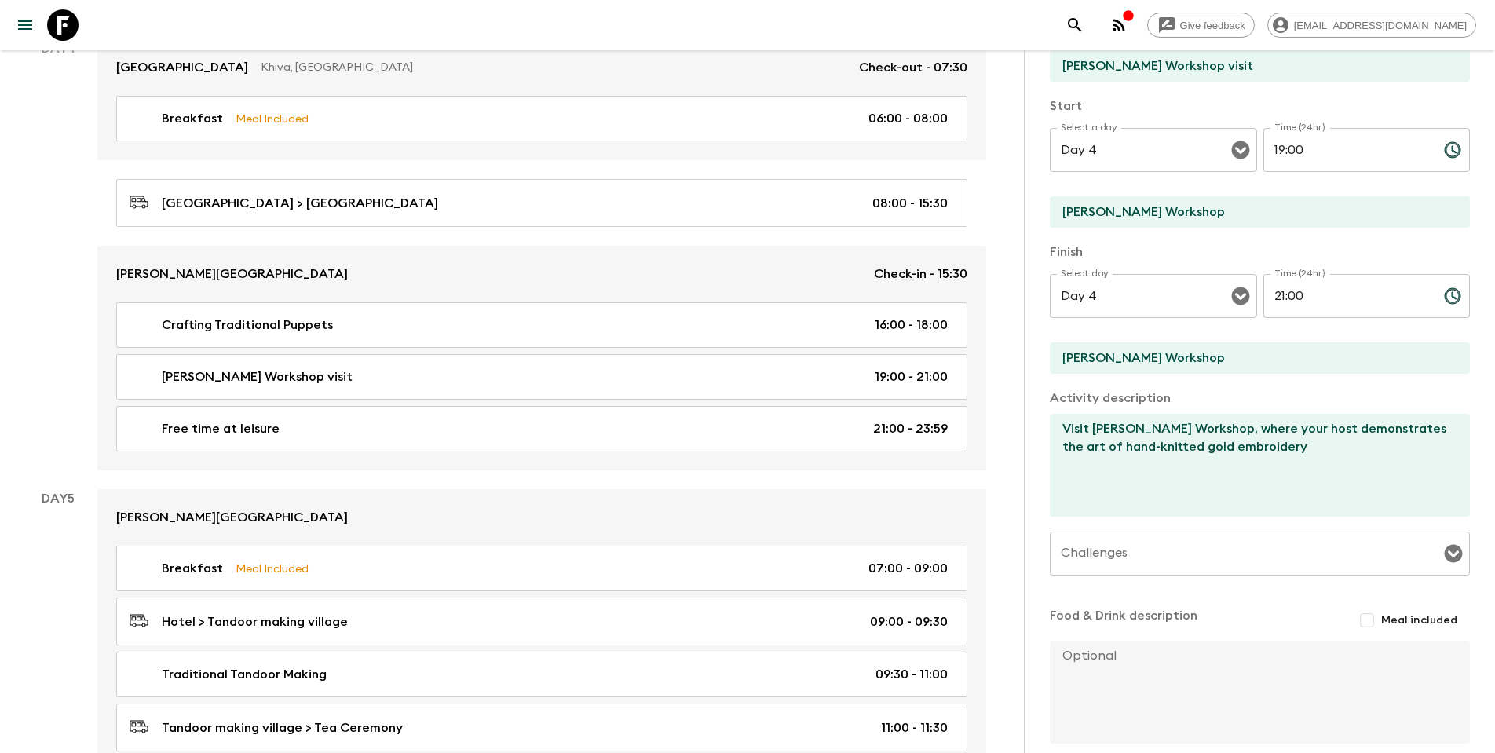
scroll to position [147, 0]
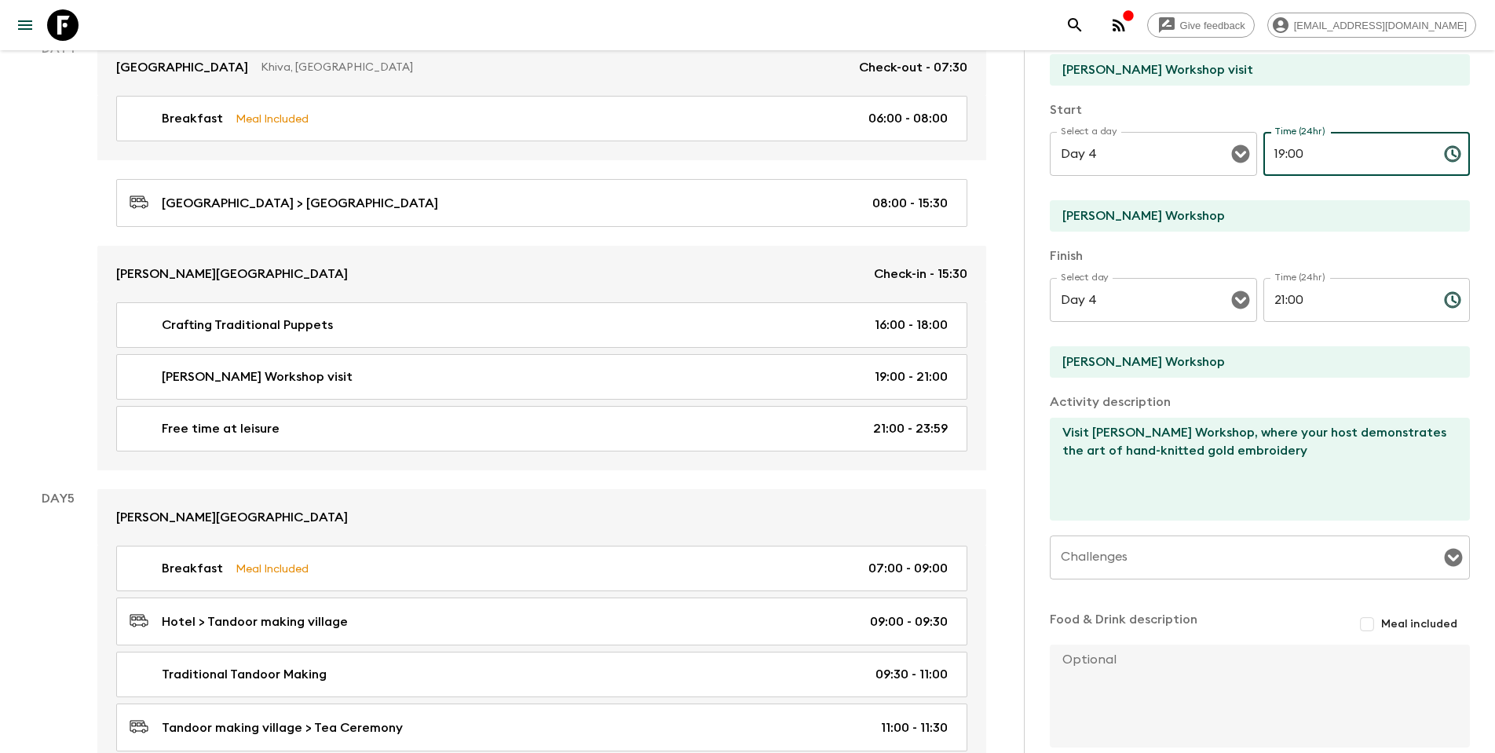
click at [1004, 152] on input "19:00" at bounding box center [1347, 154] width 168 height 44
type input "18:00"
click at [1004, 298] on input "21:00" at bounding box center [1347, 300] width 168 height 44
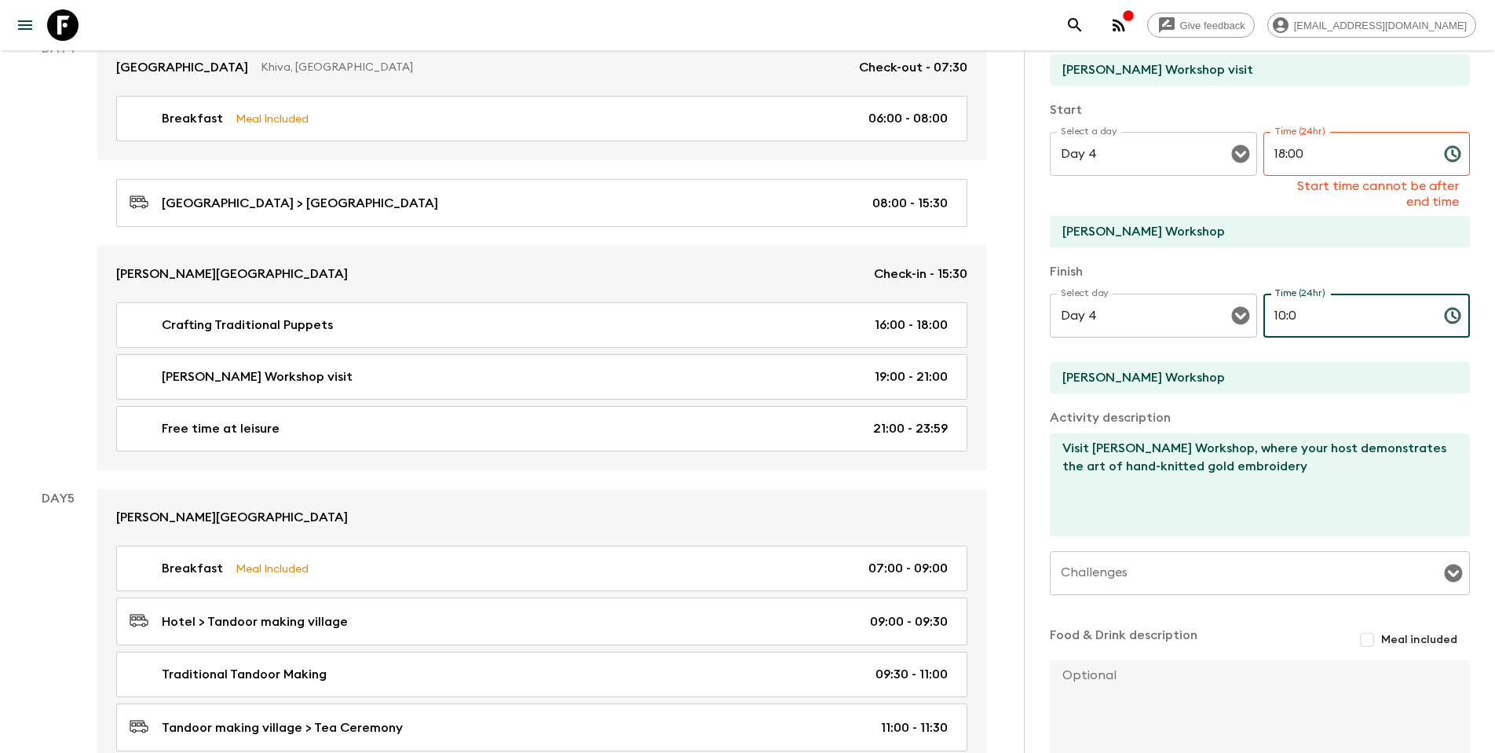
type input "19:00"
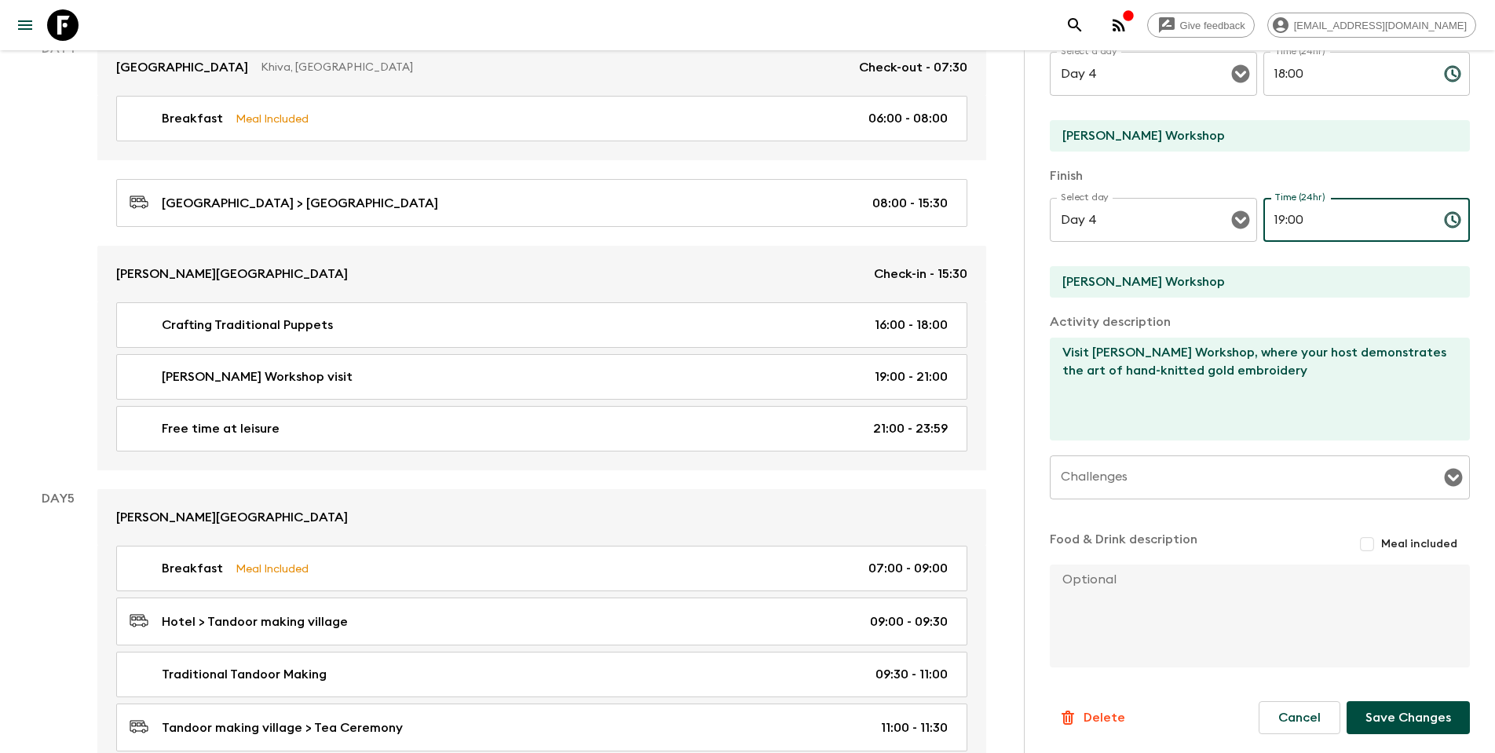
scroll to position [227, 0]
click at [1004, 485] on button "Save Changes" at bounding box center [1407, 717] width 123 height 33
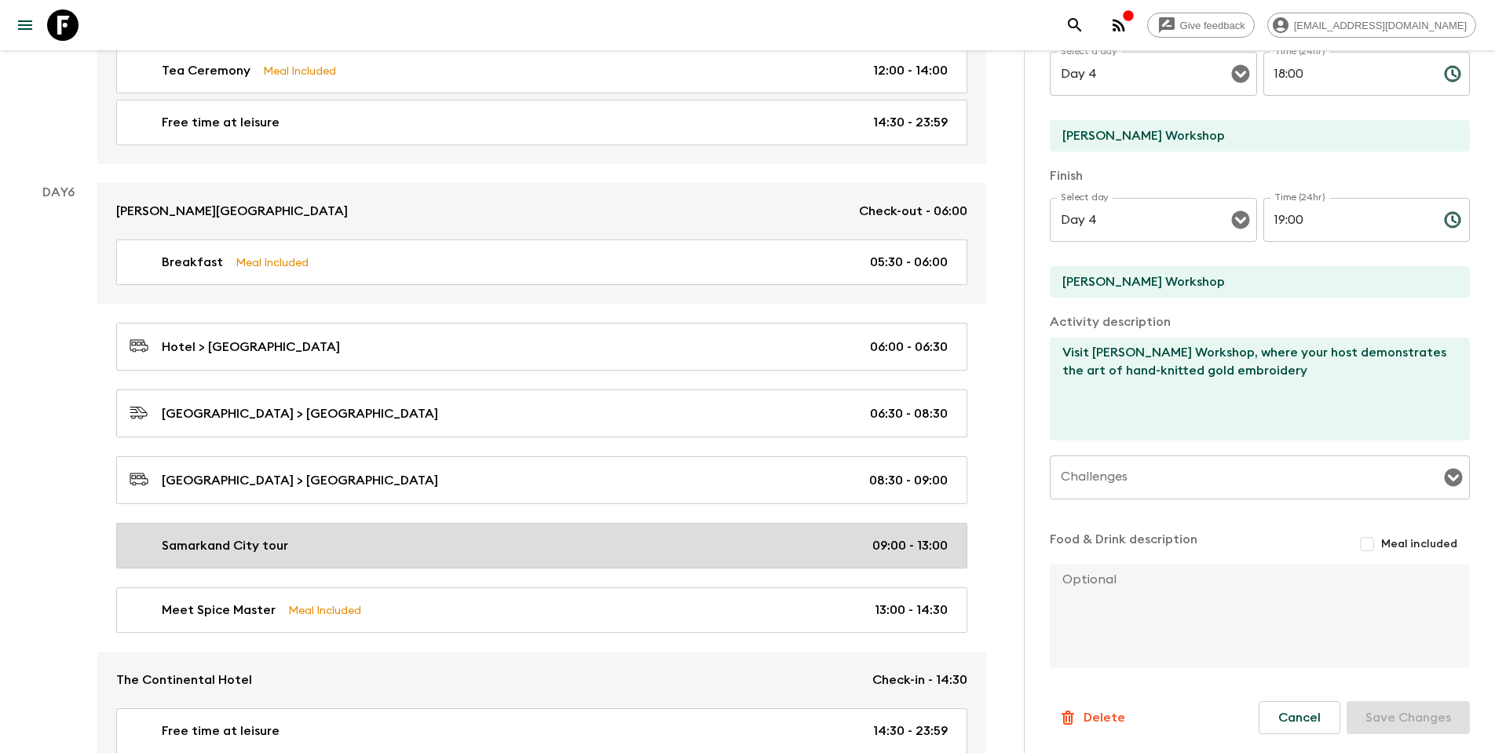
scroll to position [2236, 0]
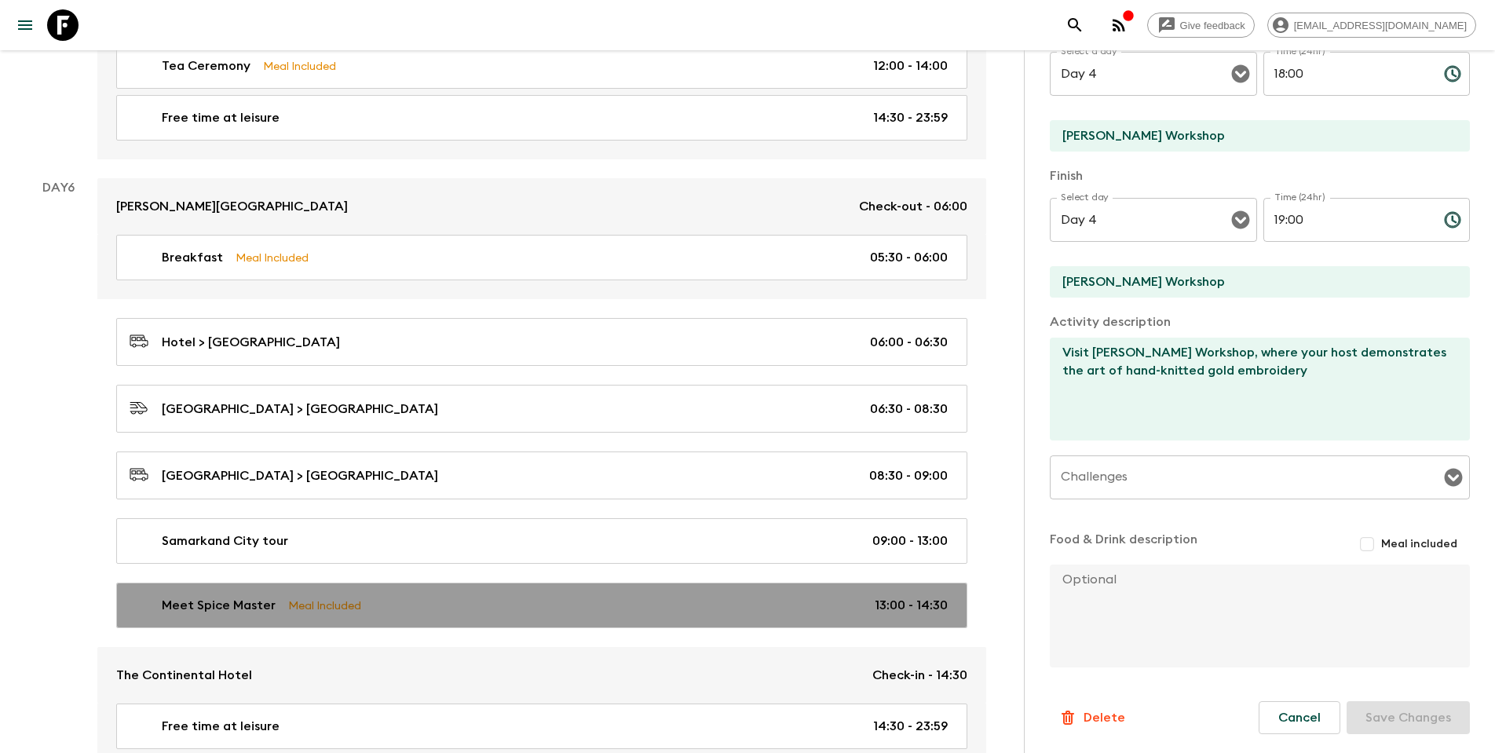
click at [597, 485] on div "Meet Spice Master Meal Included 13:00 - 14:30" at bounding box center [539, 605] width 818 height 19
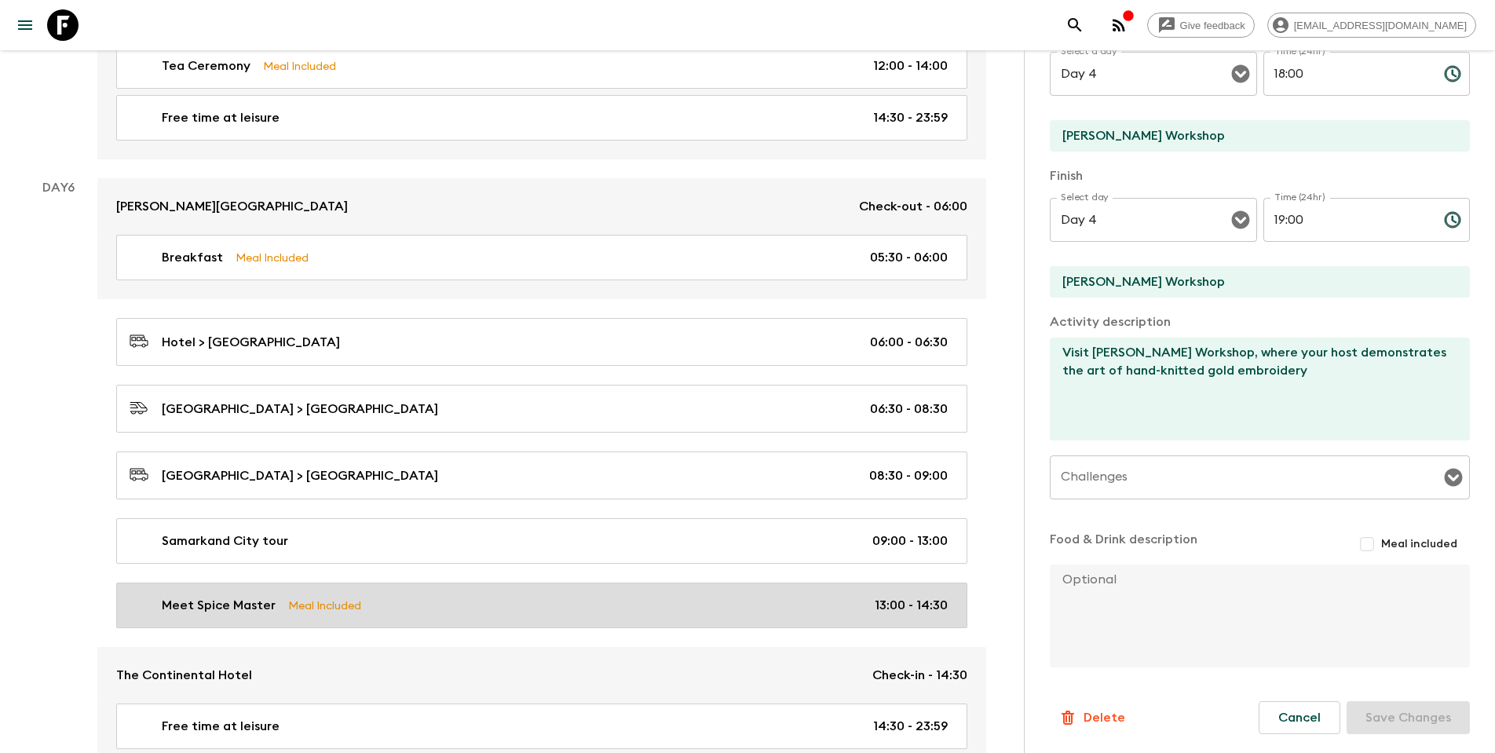
type input "Meet Spice Master"
type input "Day 6"
type input "13:00"
type input "Restaurant"
type input "Day 6"
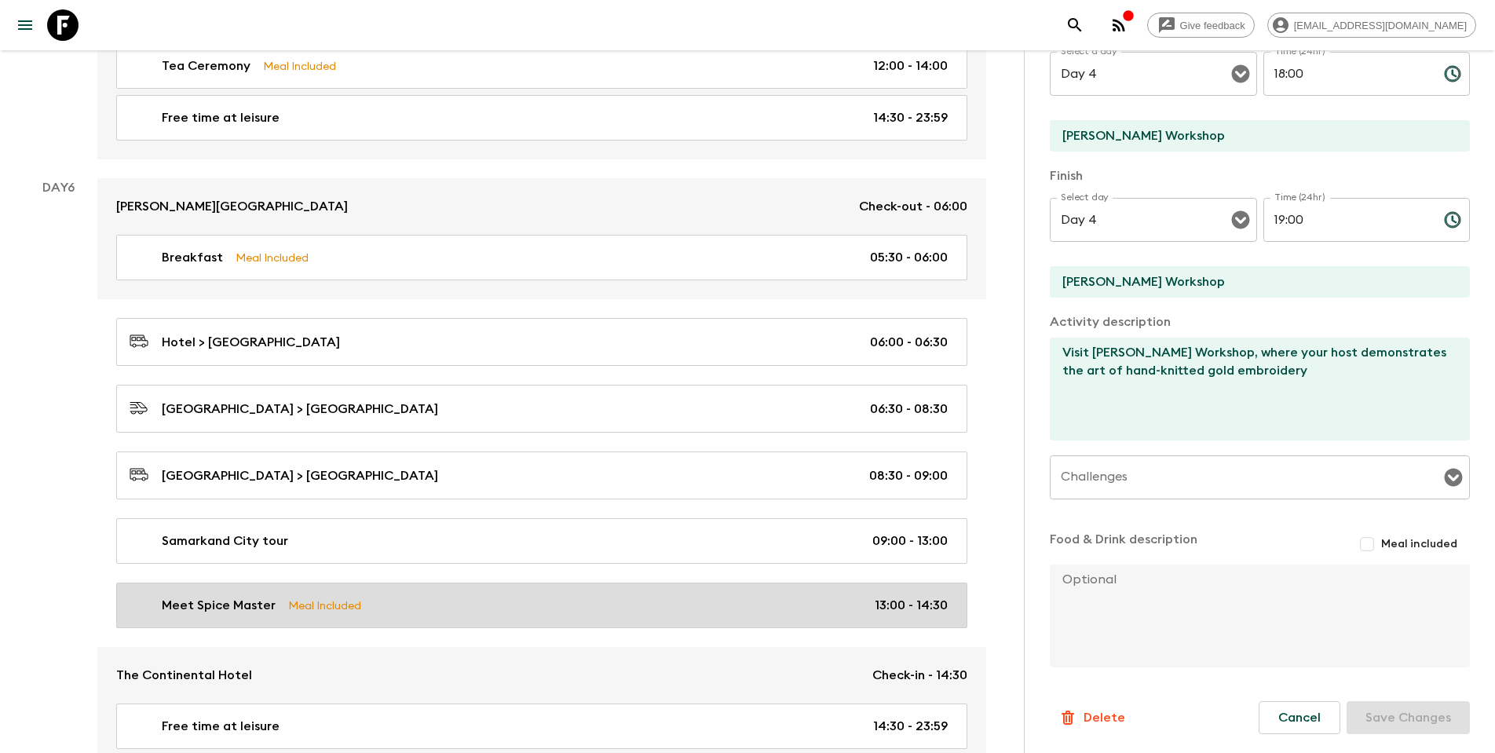
type input "14:30"
type input "Restaurant"
checkbox input "true"
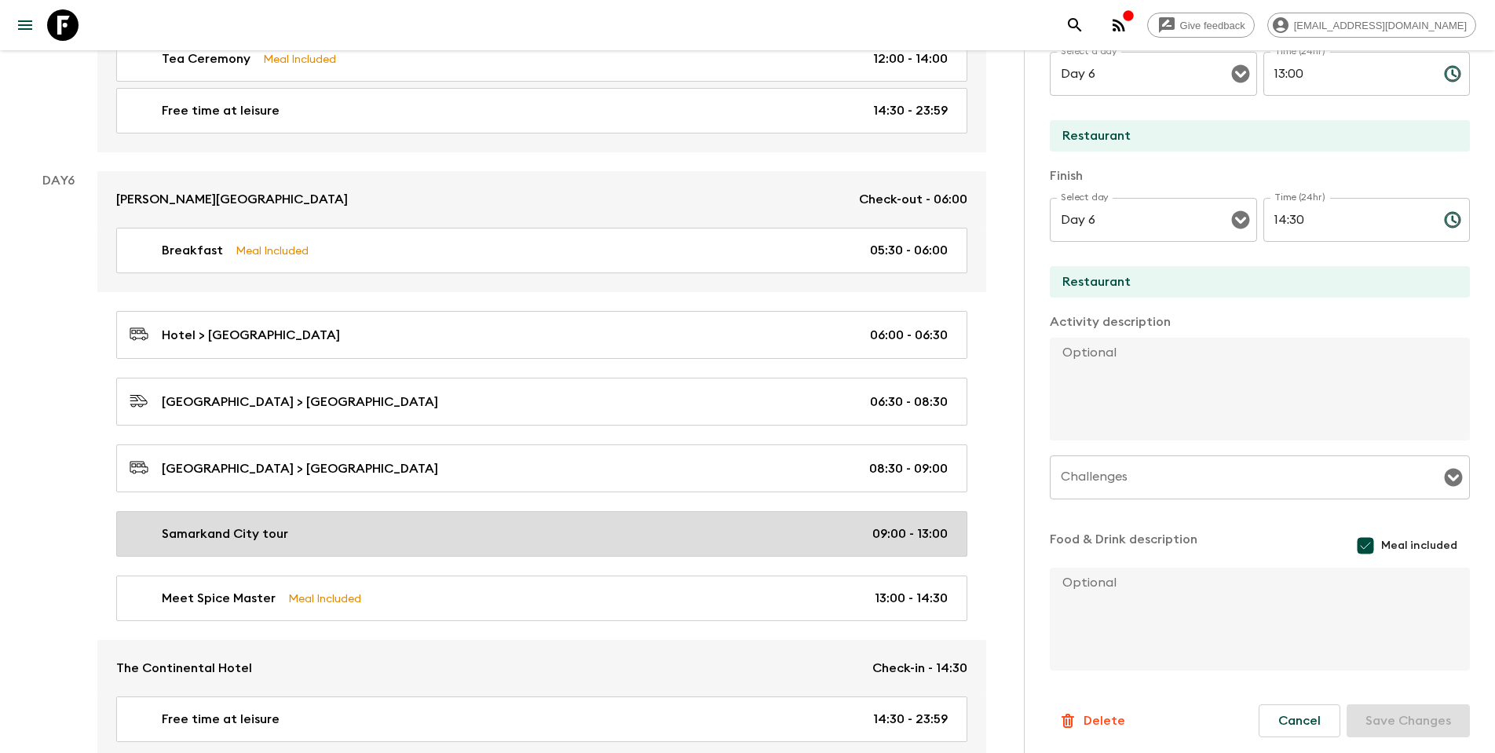
scroll to position [2250, 0]
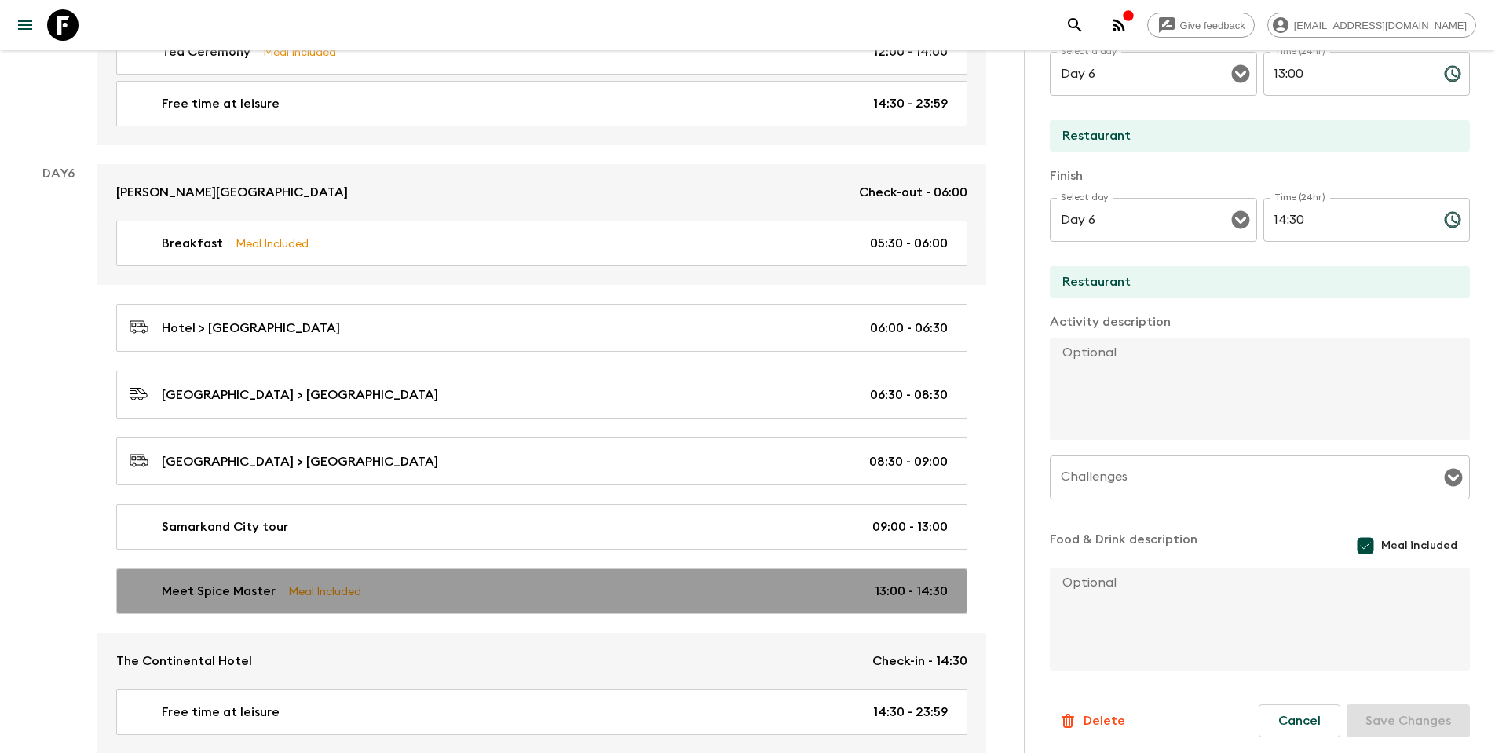
click at [478, 485] on div "Meet Spice Master Meal Included 13:00 - 14:30" at bounding box center [539, 591] width 818 height 19
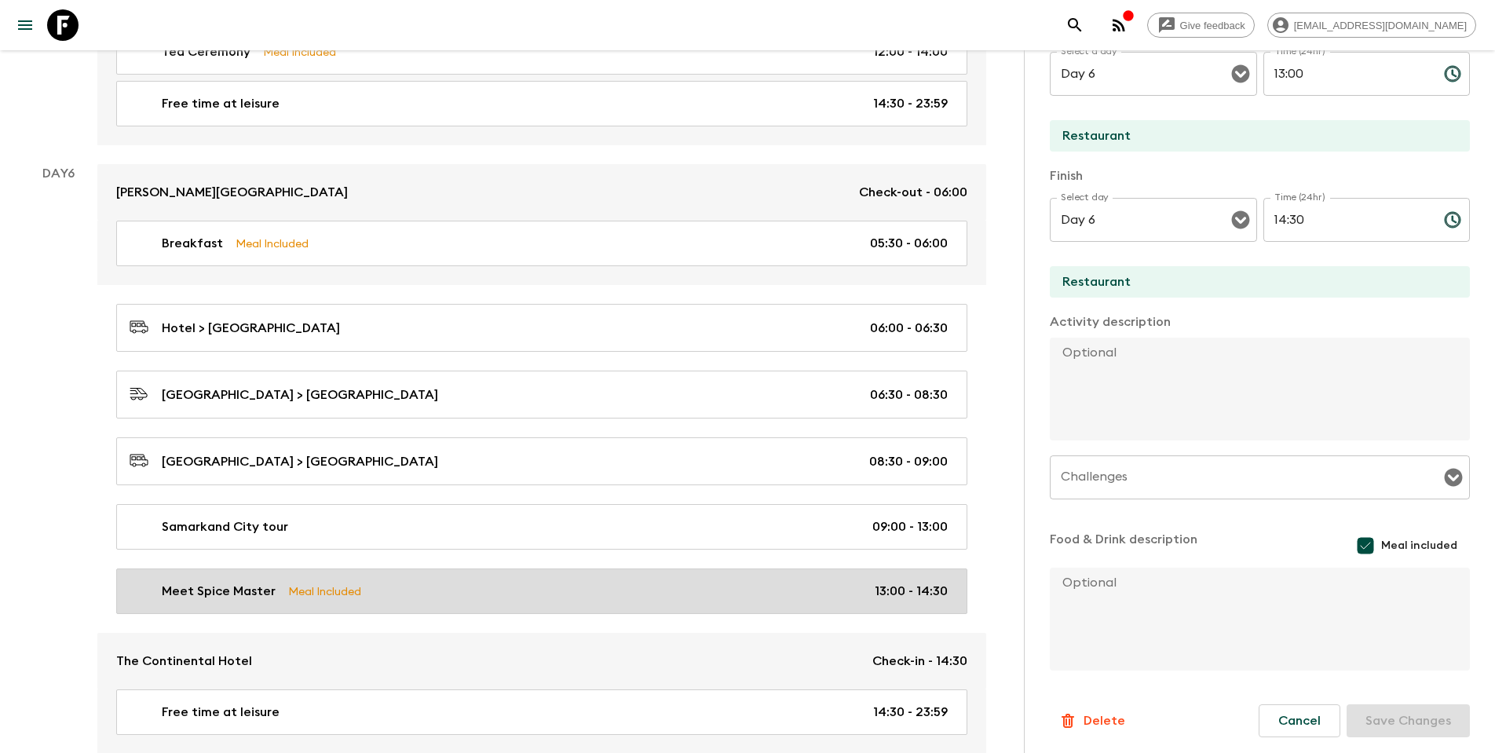
click at [425, 485] on div "Meet Spice Master Meal Included 13:00 - 14:30" at bounding box center [539, 591] width 818 height 19
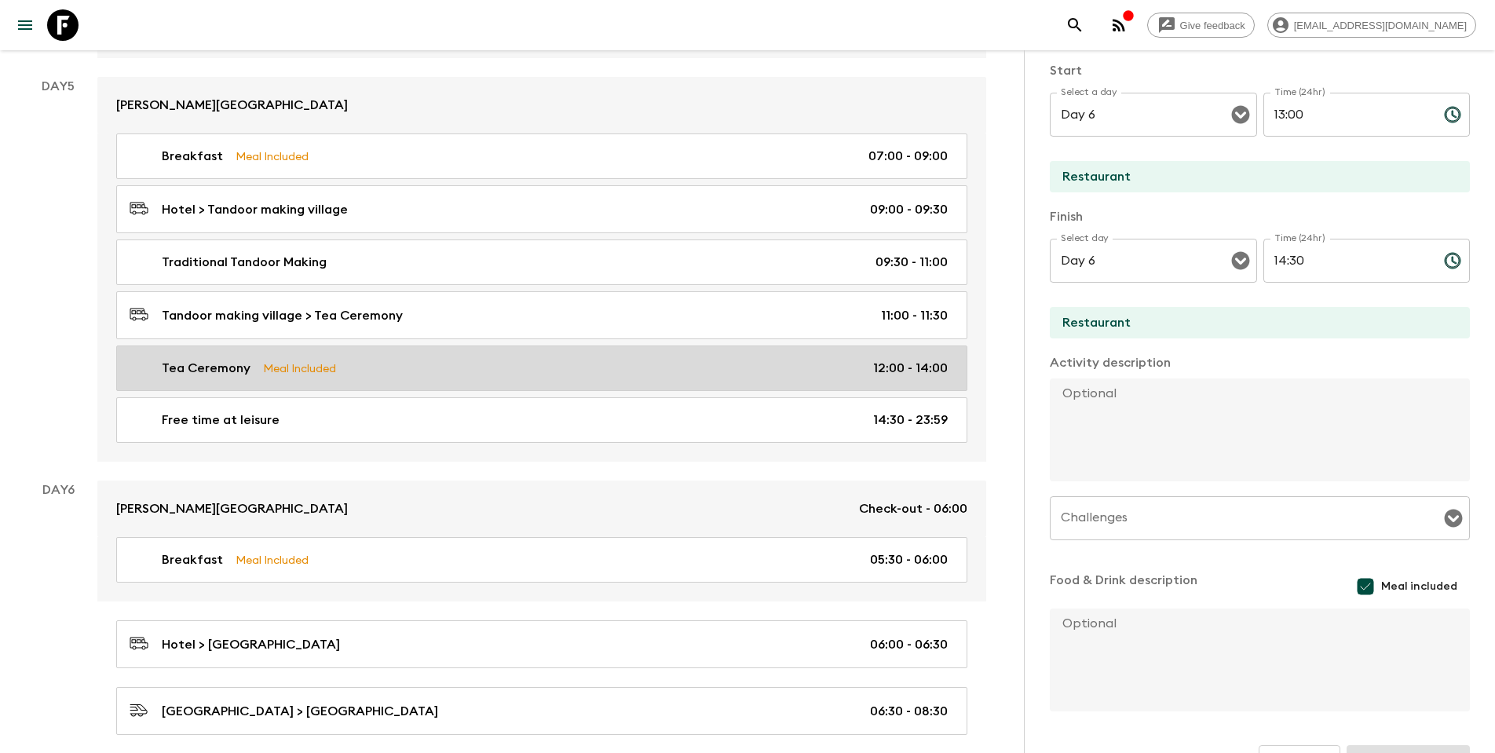
scroll to position [1934, 0]
click at [518, 359] on div "Tea Ceremony Meal Included 12:00 - 14:00" at bounding box center [539, 368] width 818 height 19
type input "Tea Ceremony"
type input "Bukhara"
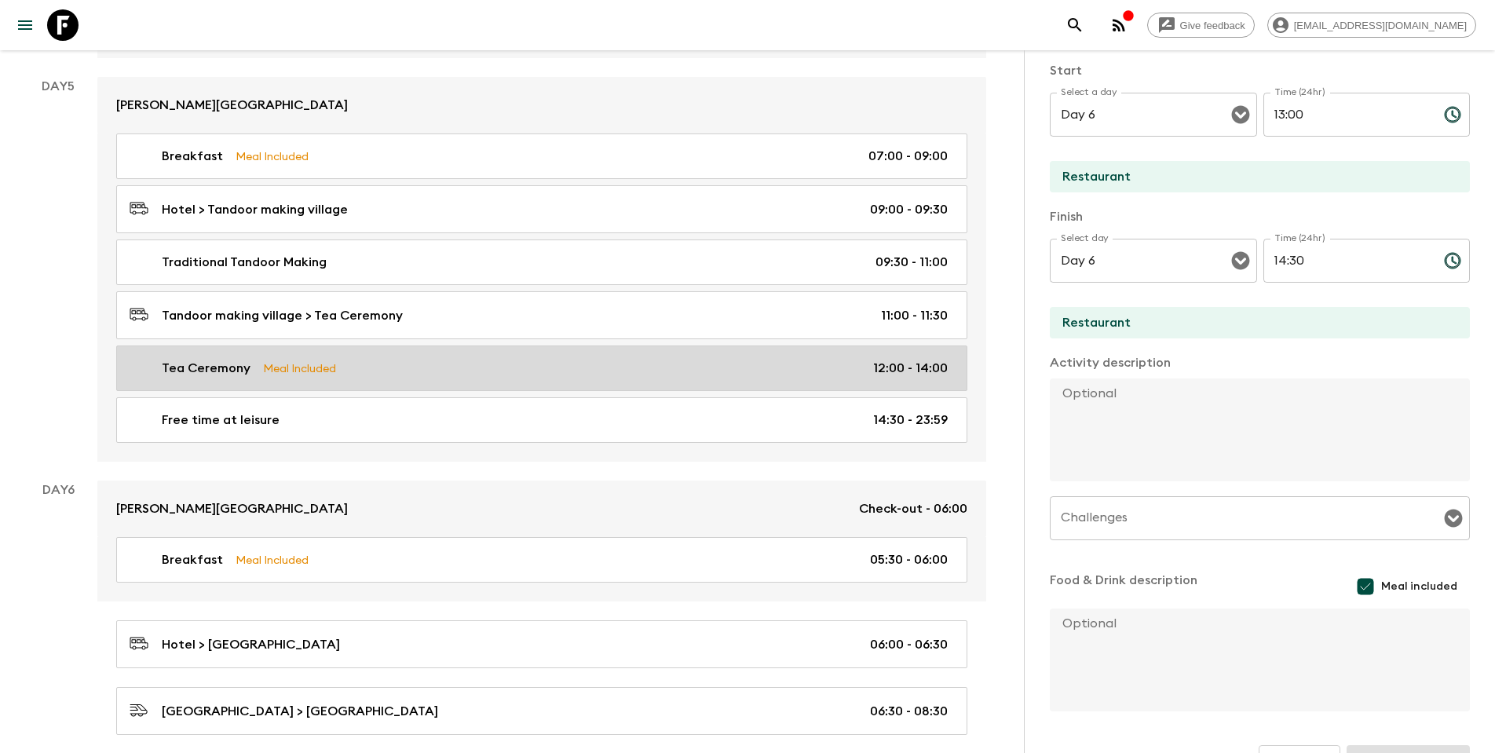
type textarea "Visit Tea House for an authentic Uzbek Tea Ceremony."
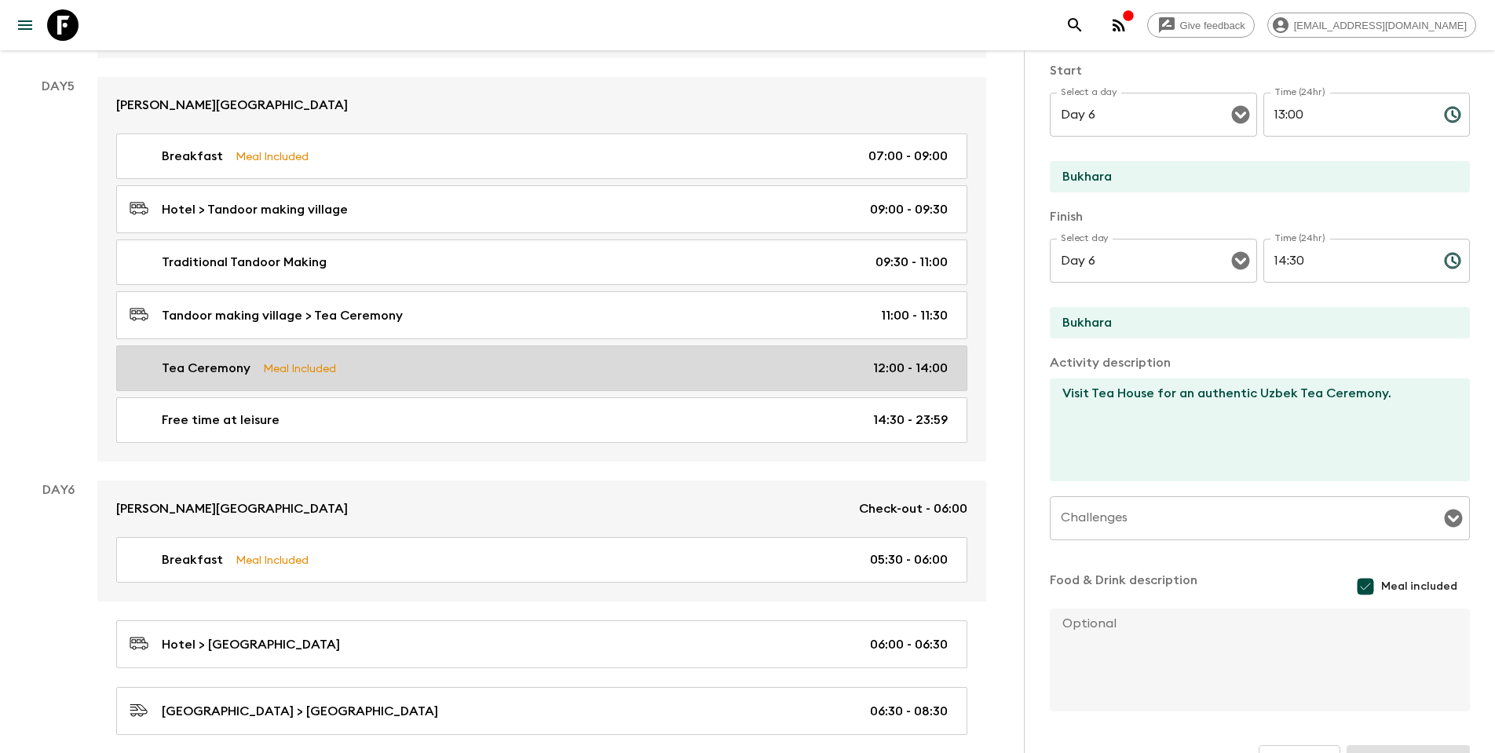
type input "Day 5"
type input "12:00"
type input "Day 5"
type input "14:00"
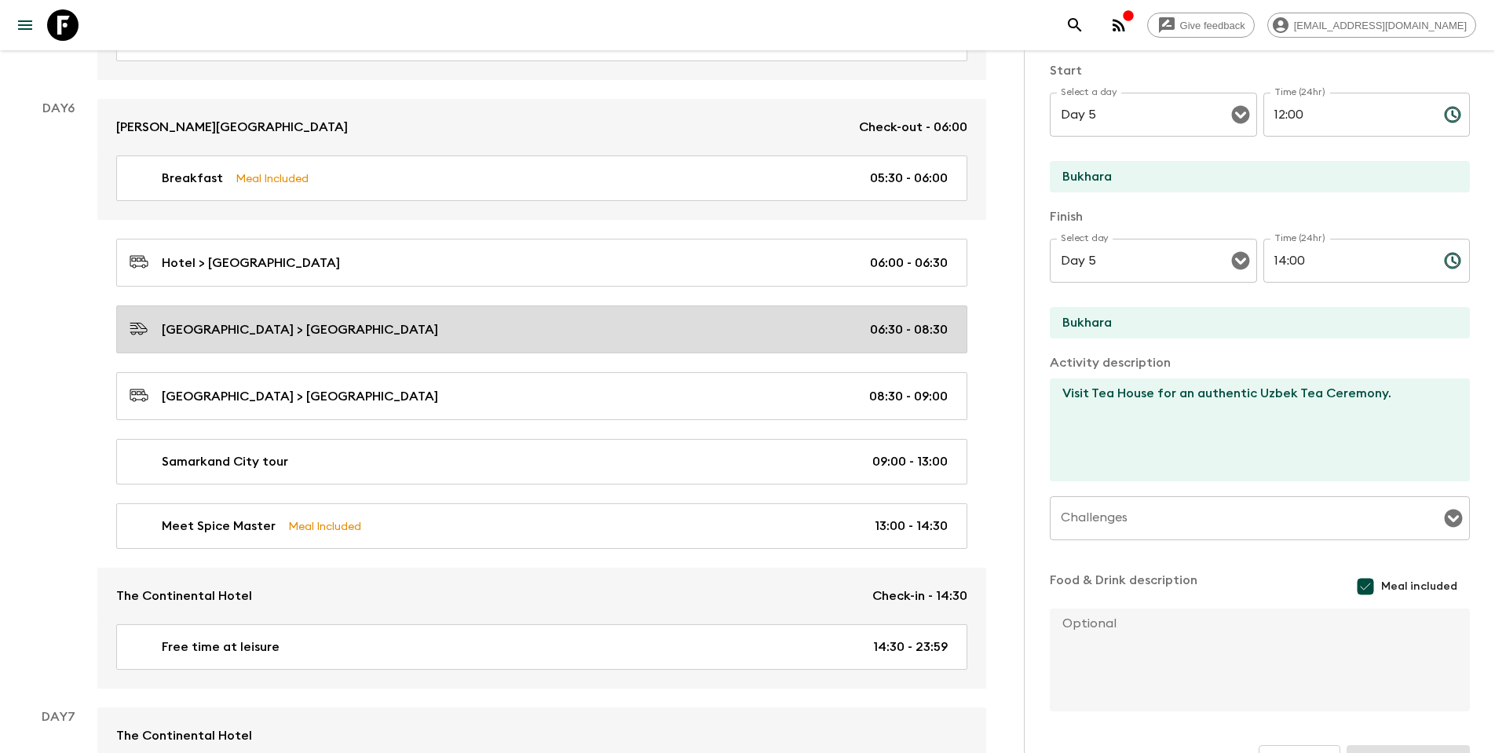
scroll to position [2316, 0]
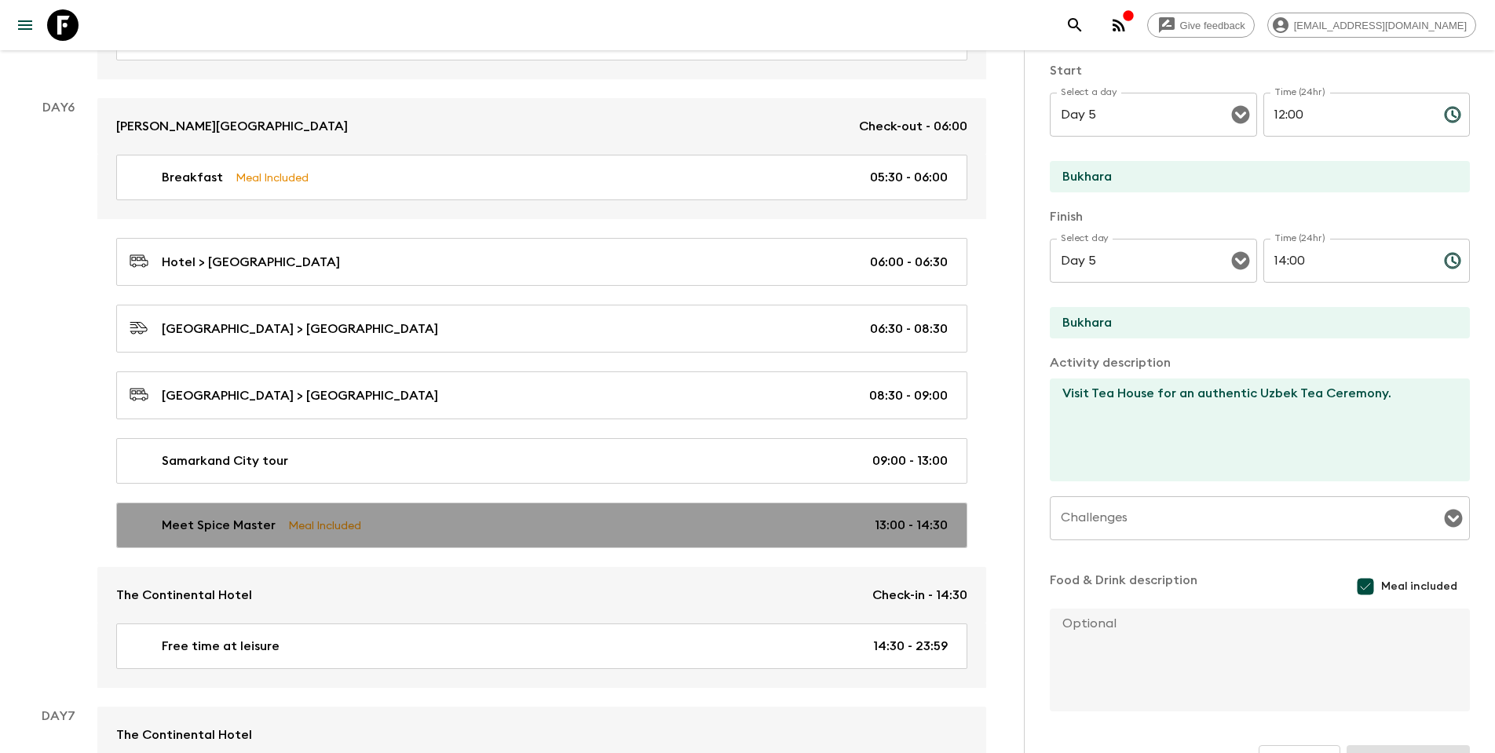
click at [412, 485] on div "Meet Spice Master Meal Included 13:00 - 14:30" at bounding box center [539, 525] width 818 height 19
type input "Meet Spice Master"
type input "Restaurant"
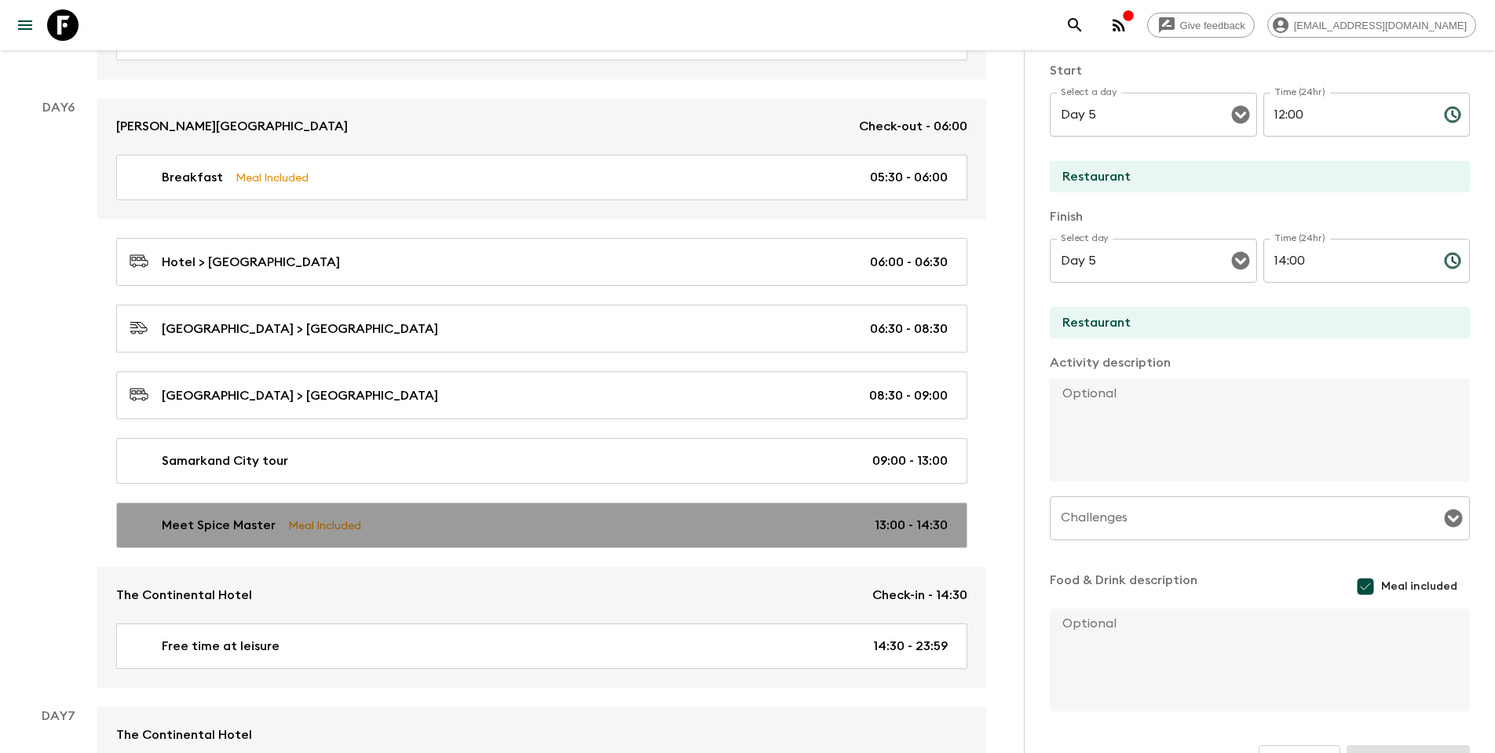
type input "Day 6"
type input "13:00"
type input "Day 6"
type input "14:30"
click at [652, 485] on div "Meet Spice Master Meal Included 13:00 - 14:30" at bounding box center [539, 525] width 818 height 19
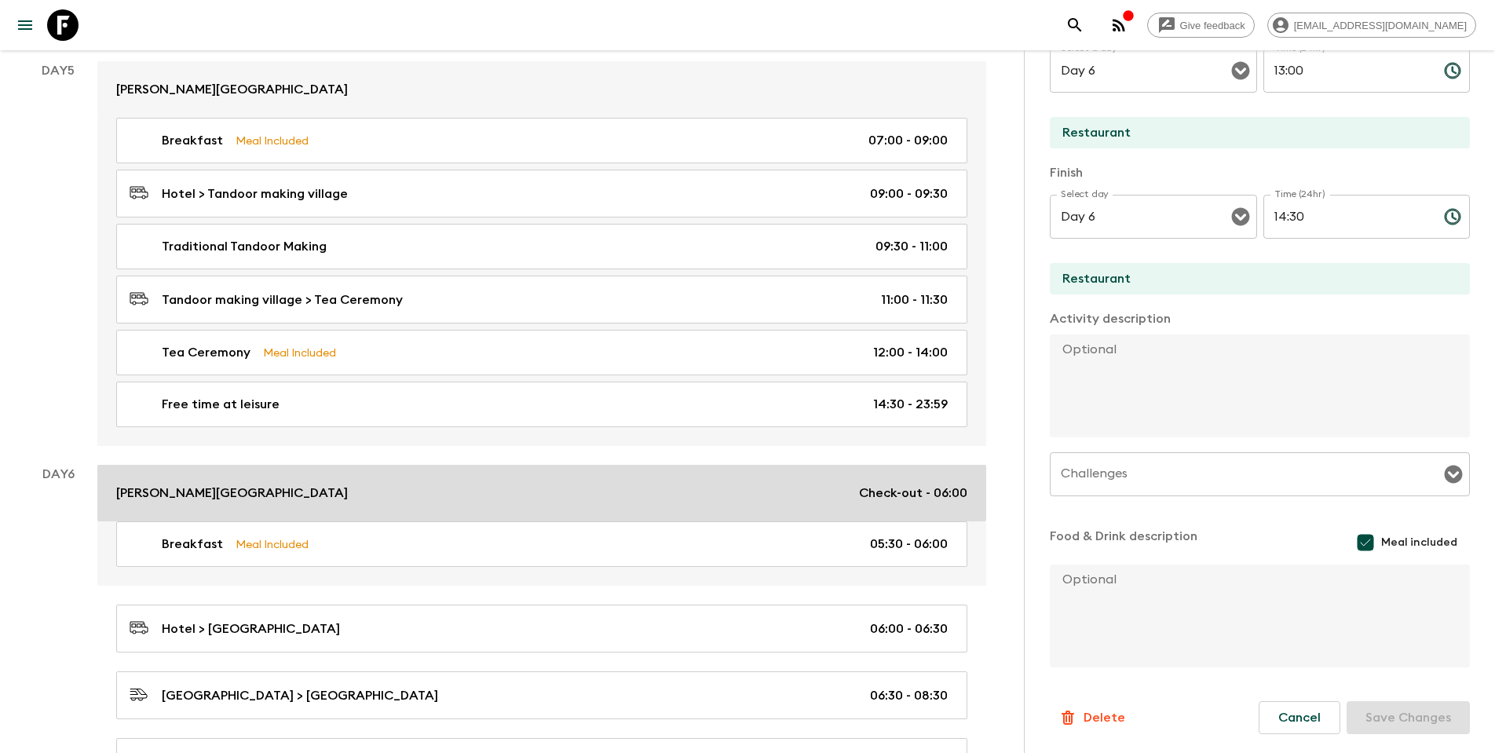
scroll to position [1949, 0]
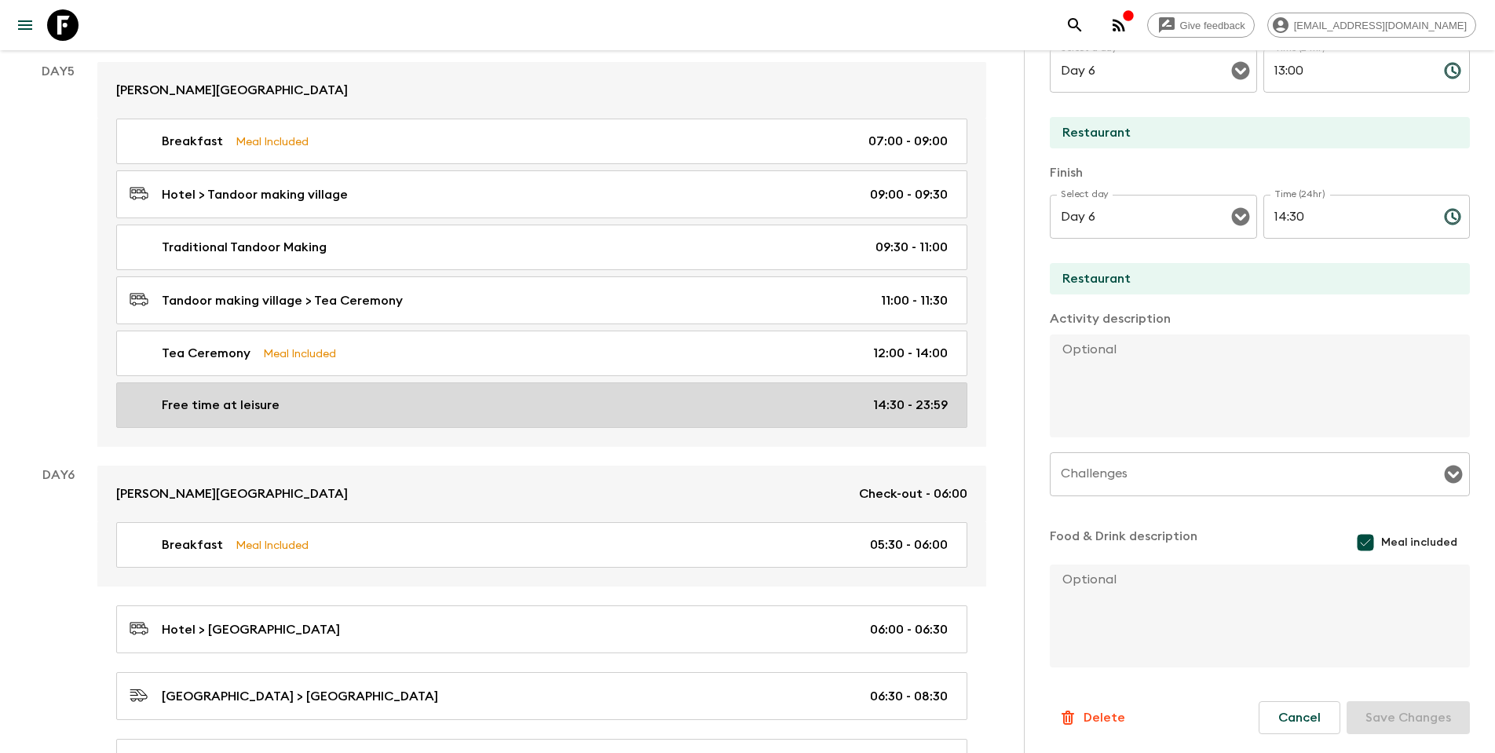
click at [263, 409] on link "Free time at leisure 14:30 - 23:59" at bounding box center [541, 405] width 851 height 46
type input "Free time at leisure"
type input "Bukhara"
checkbox input "false"
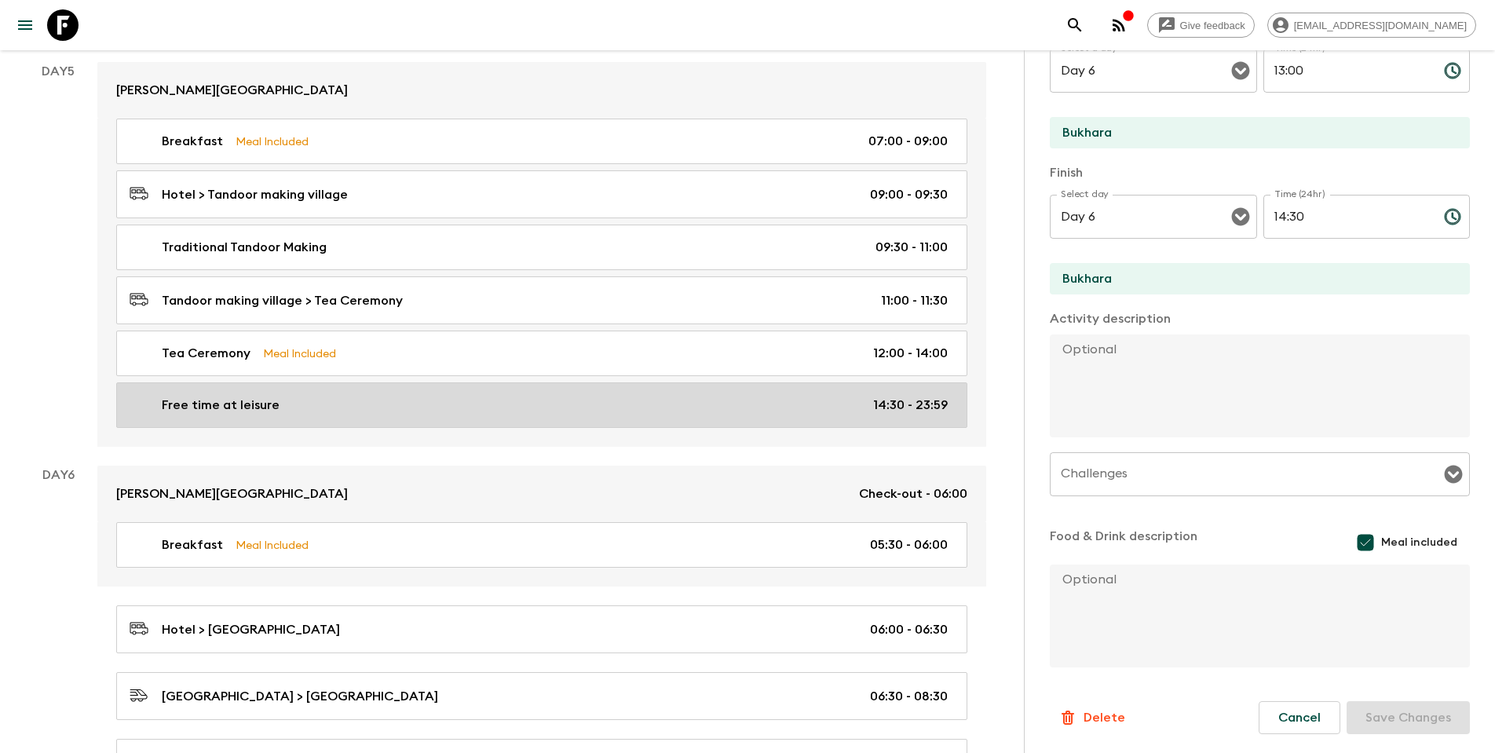
type input "Day 5"
type input "14:30"
type input "Day 5"
type input "23:59"
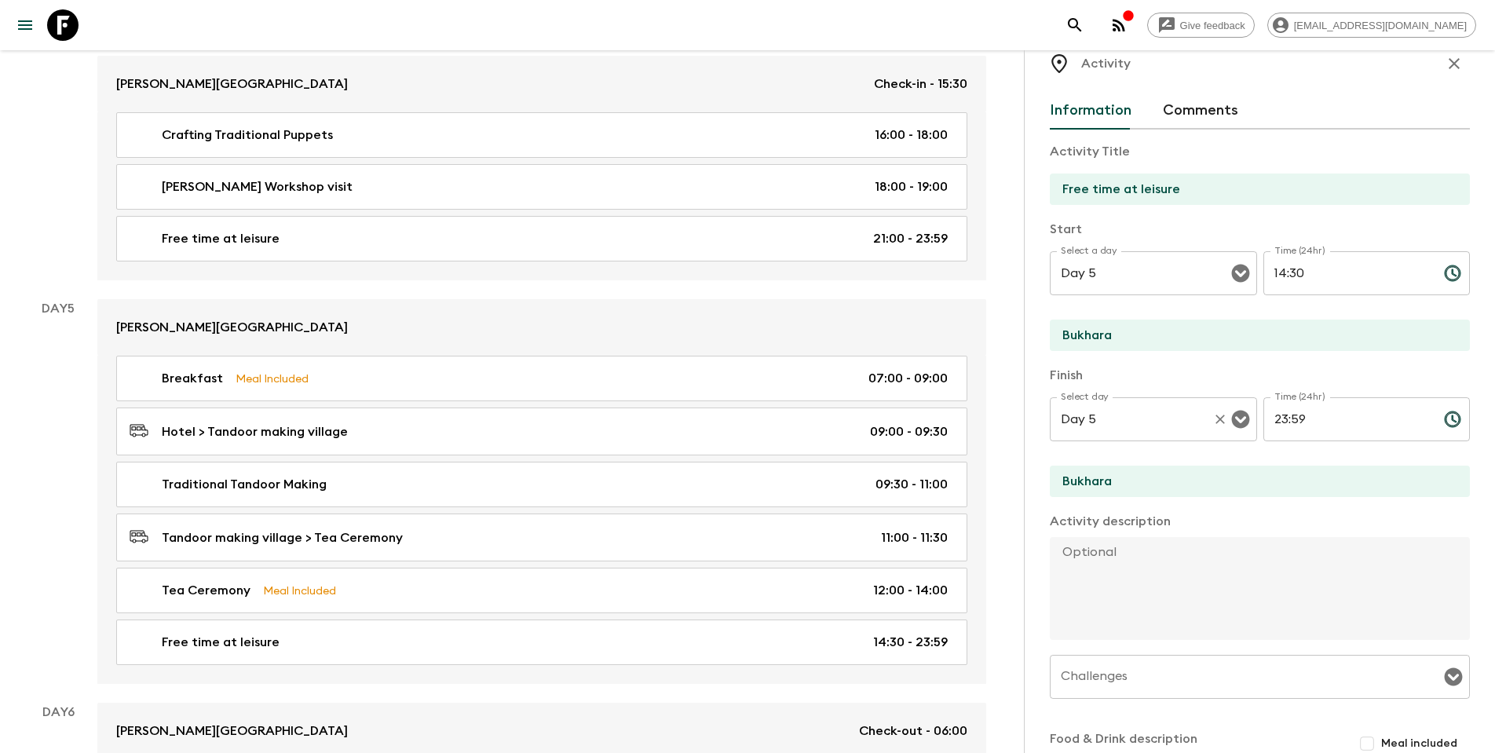
scroll to position [9, 0]
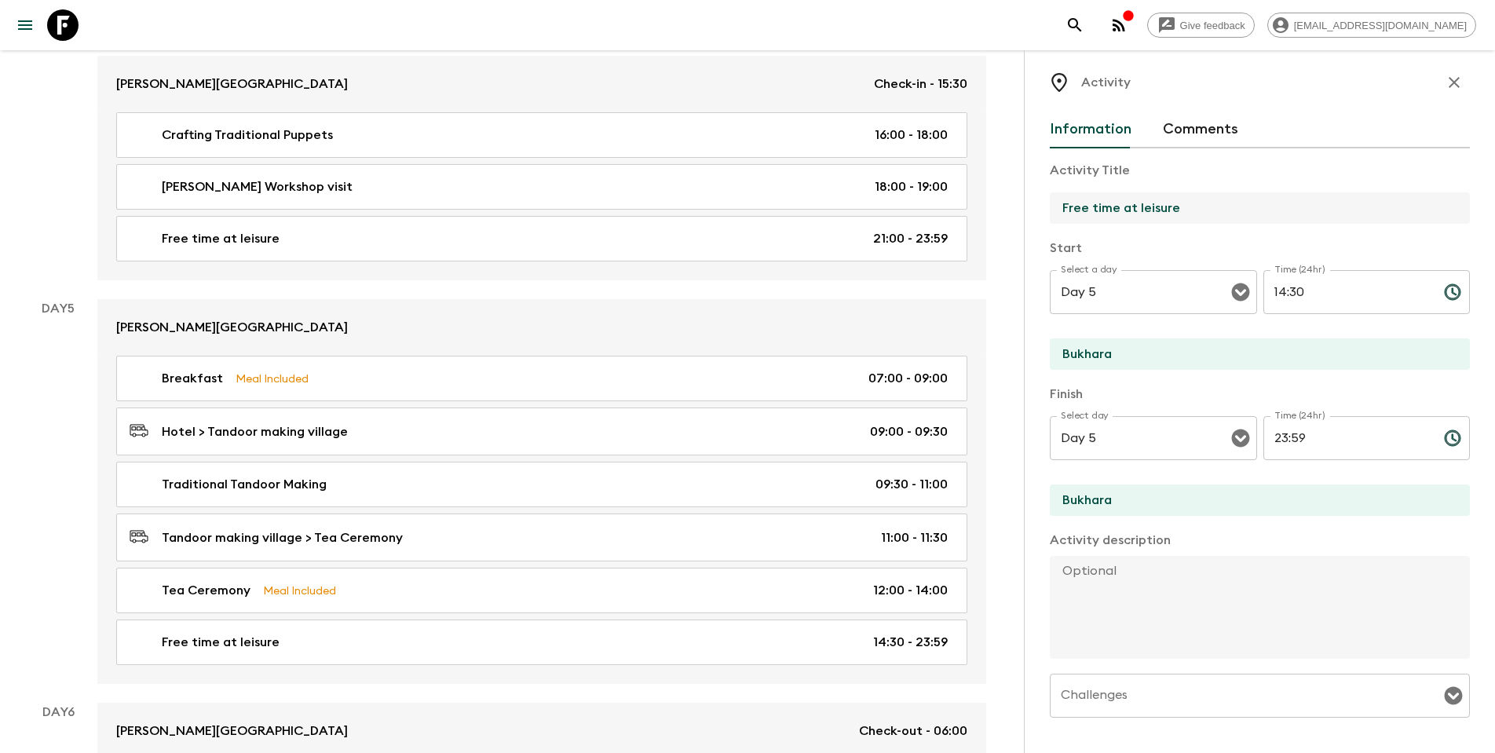
click at [1004, 206] on input "Free time at leisure" at bounding box center [1253, 207] width 407 height 31
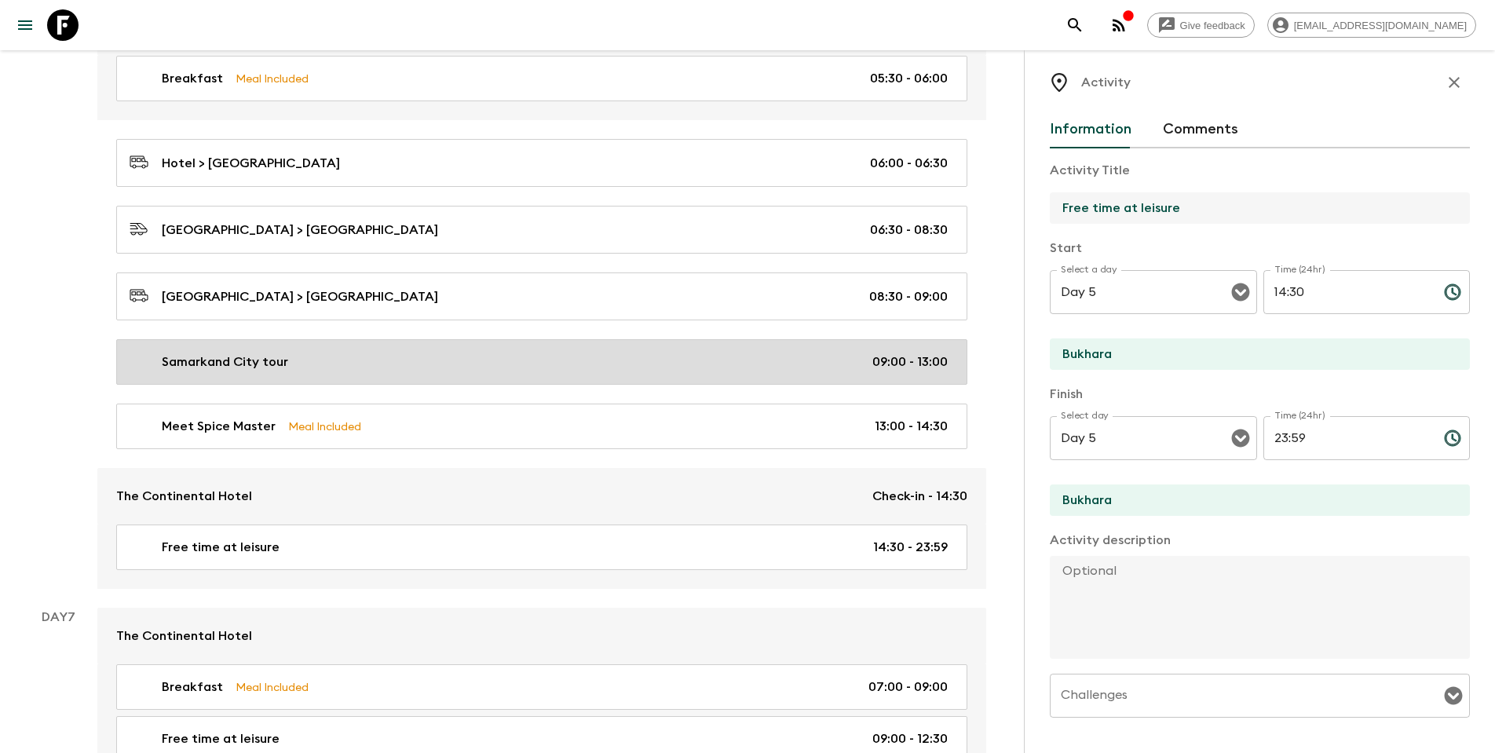
scroll to position [2423, 0]
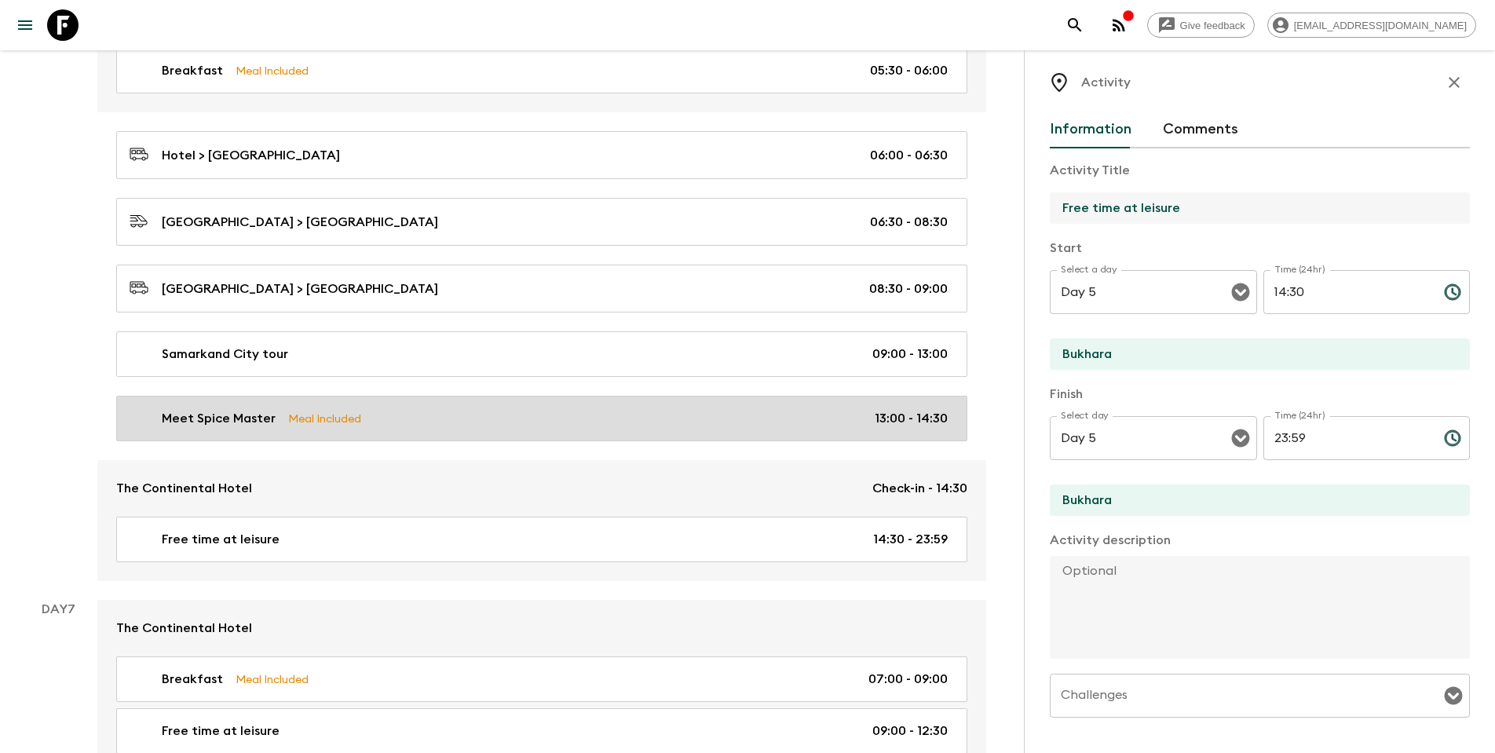
click at [410, 418] on link "Meet Spice Master Meal Included 13:00 - 14:30" at bounding box center [541, 419] width 851 height 46
type input "Meet Spice Master"
type input "Day 6"
type input "13:00"
type input "Restaurant"
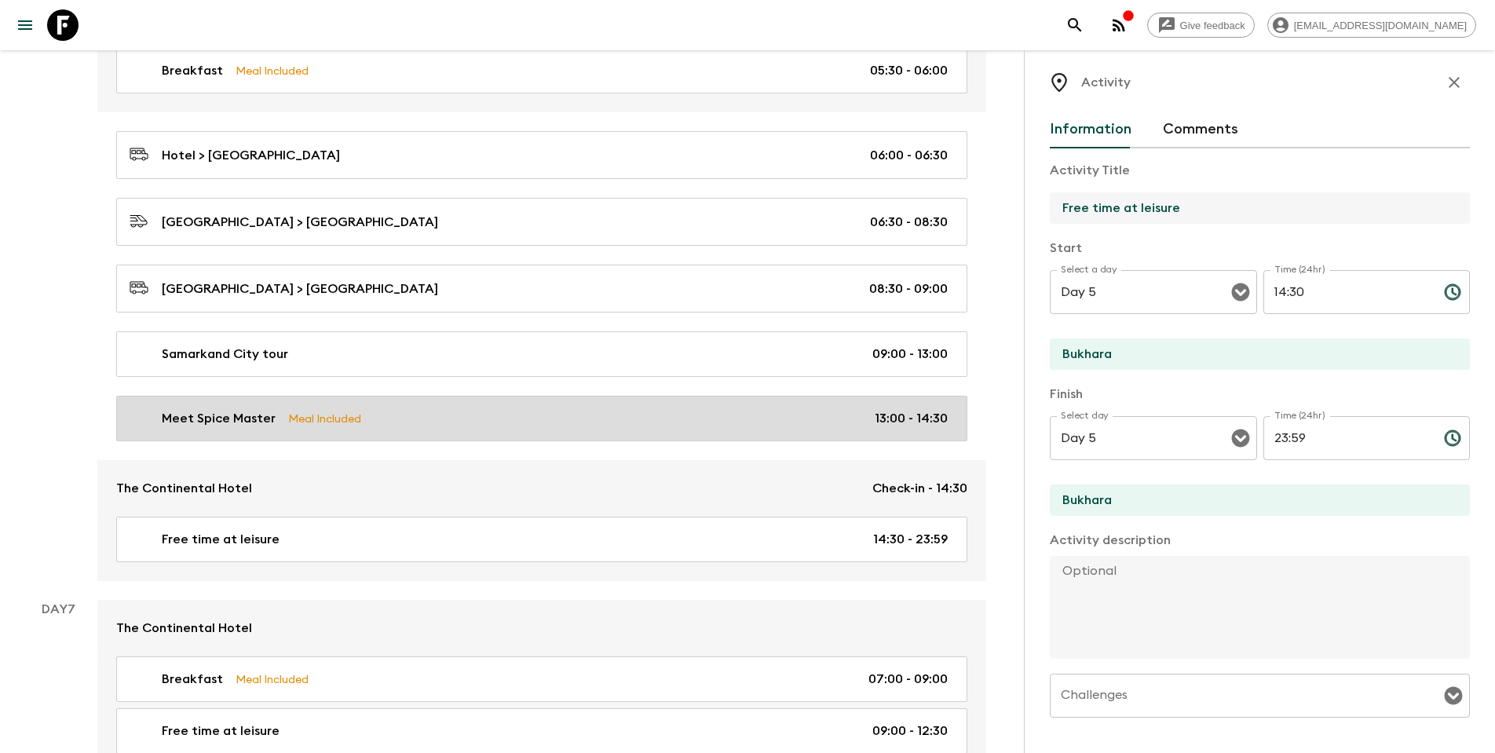
type input "Day 6"
type input "14:30"
type input "Restaurant"
checkbox input "true"
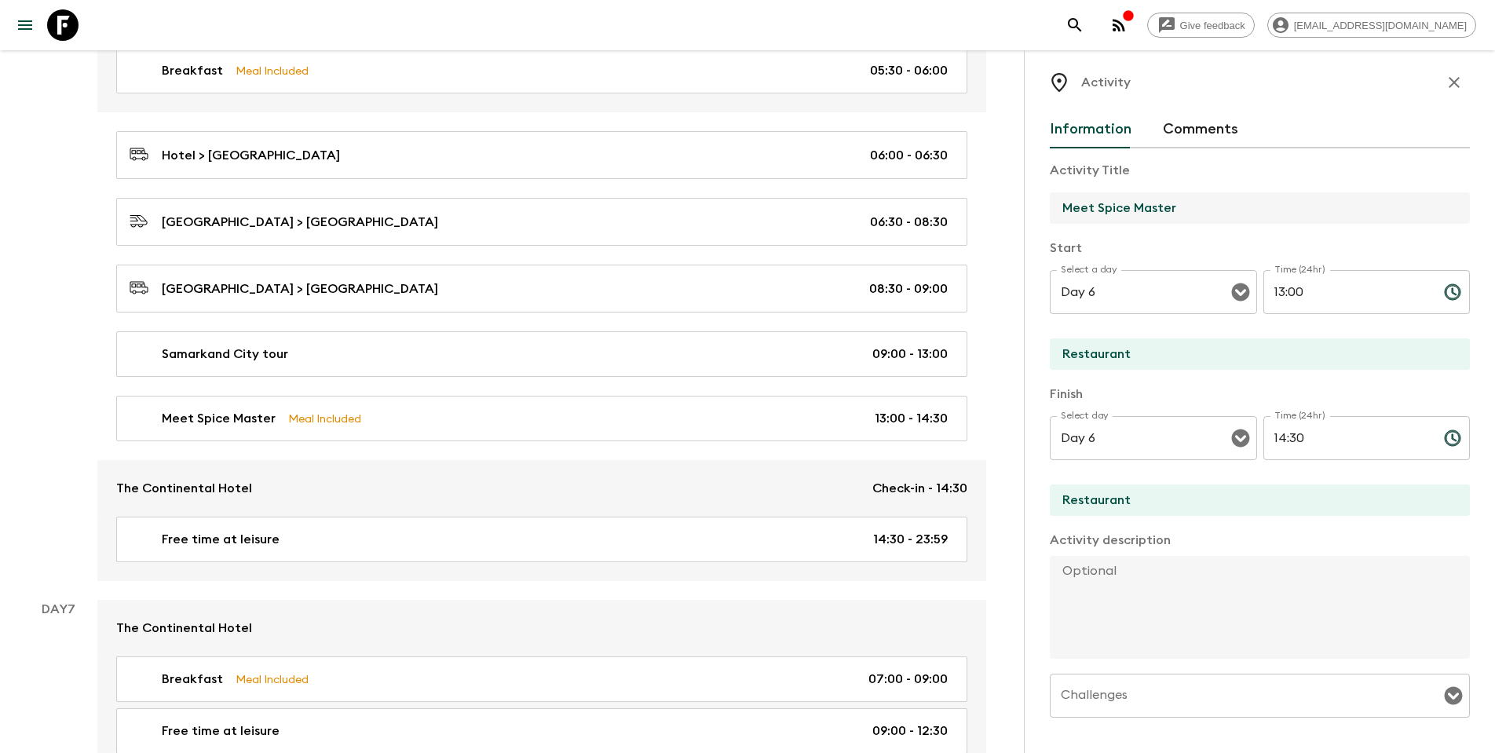
drag, startPoint x: 1183, startPoint y: 206, endPoint x: 1051, endPoint y: 207, distance: 131.9
click at [1004, 207] on input "Meet Spice Master" at bounding box center [1253, 207] width 407 height 31
paste input "Free time at leisure"
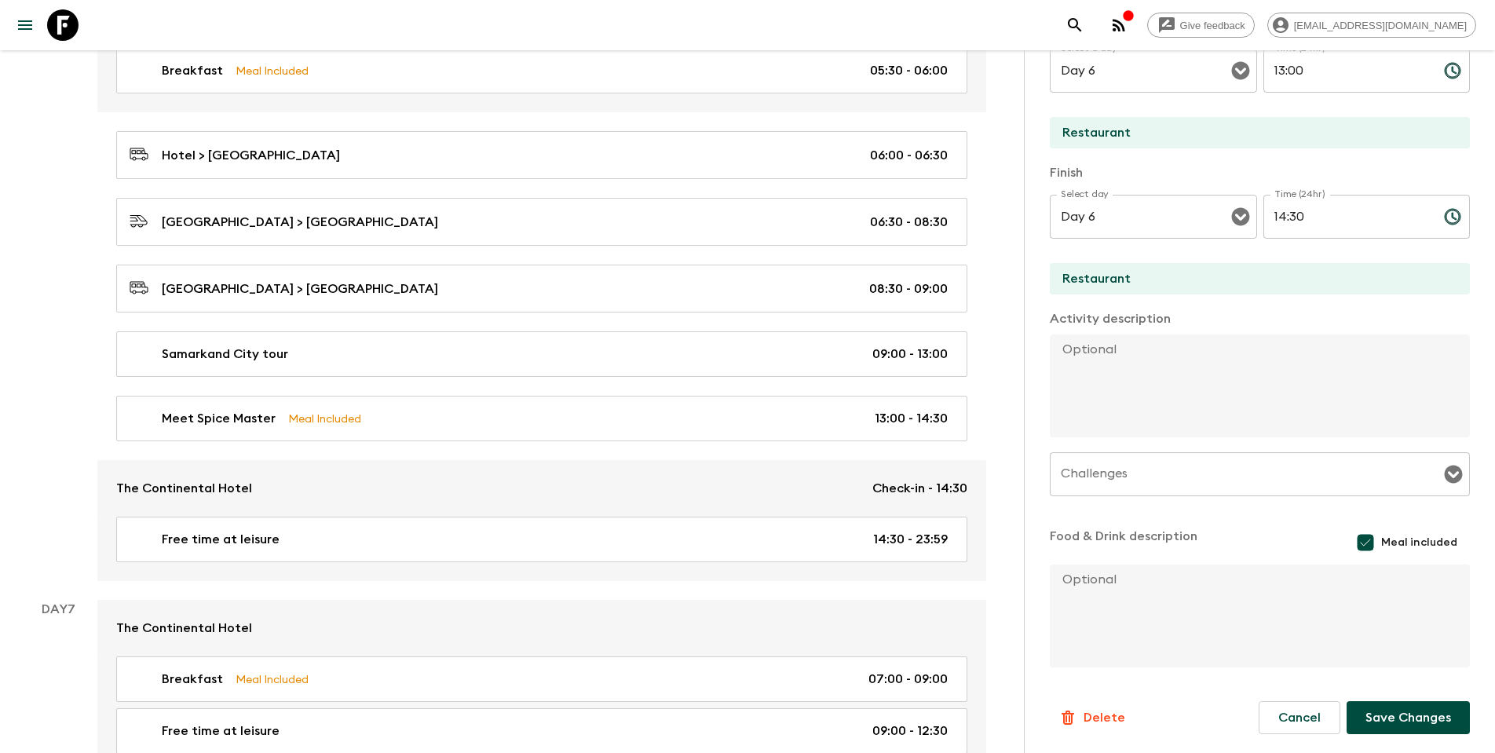
scroll to position [230, 0]
type input "Free time at leisure"
click at [1004, 485] on p "Delete" at bounding box center [1104, 717] width 42 height 19
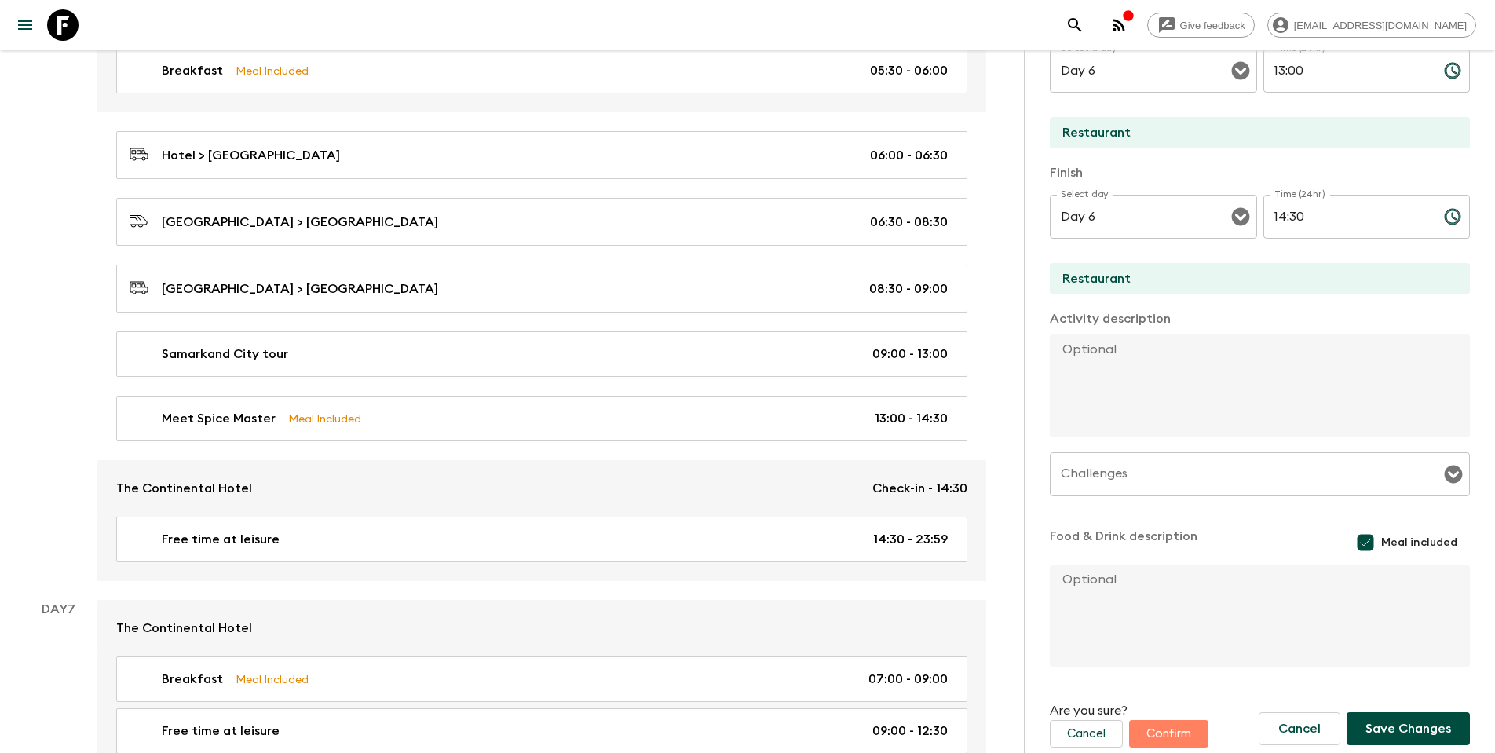
click at [1004, 485] on button "Confirm" at bounding box center [1168, 733] width 79 height 27
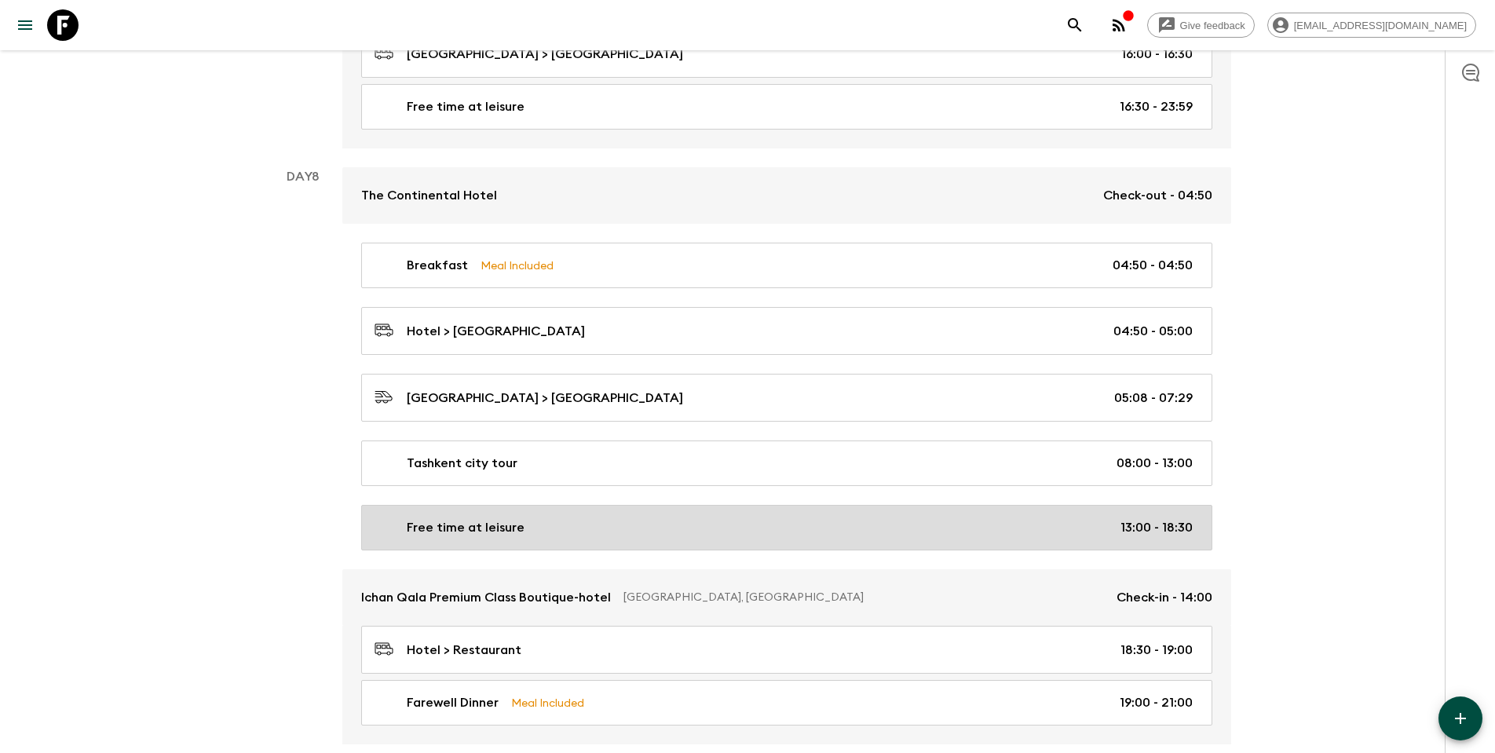
scroll to position [3295, 0]
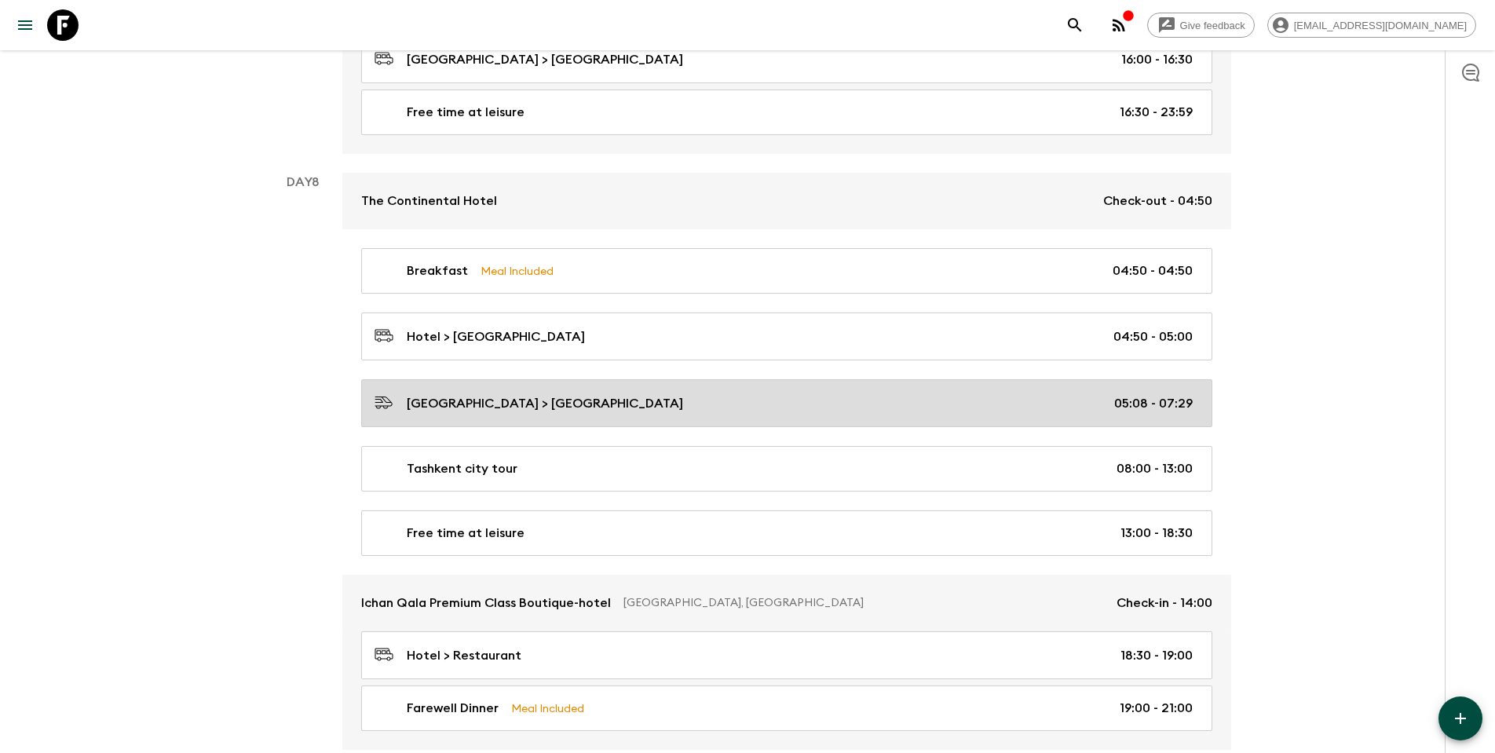
click at [683, 394] on p "[GEOGRAPHIC_DATA] > [GEOGRAPHIC_DATA]" at bounding box center [545, 403] width 276 height 19
